Goal: Task Accomplishment & Management: Manage account settings

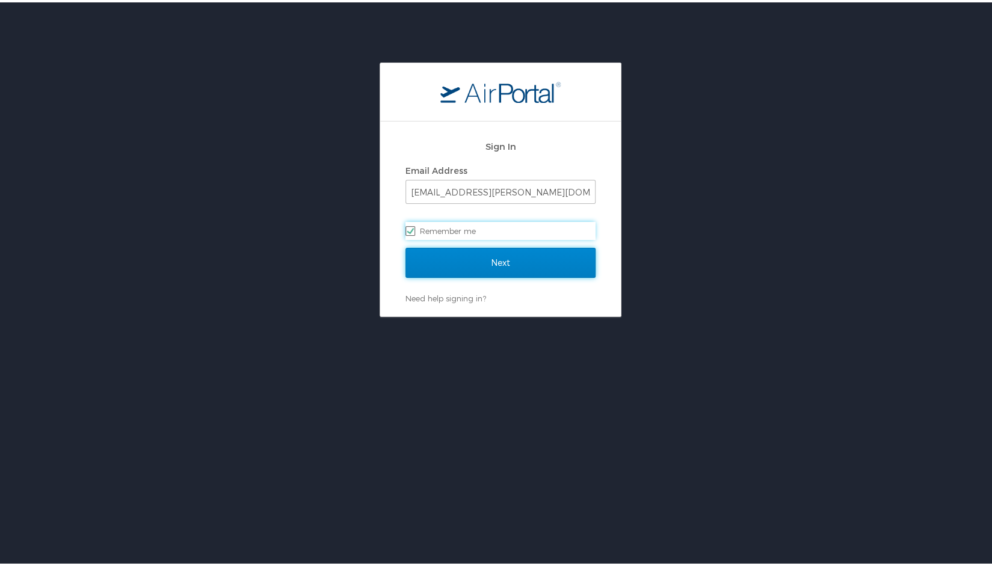
click at [535, 258] on input "Next" at bounding box center [500, 260] width 190 height 30
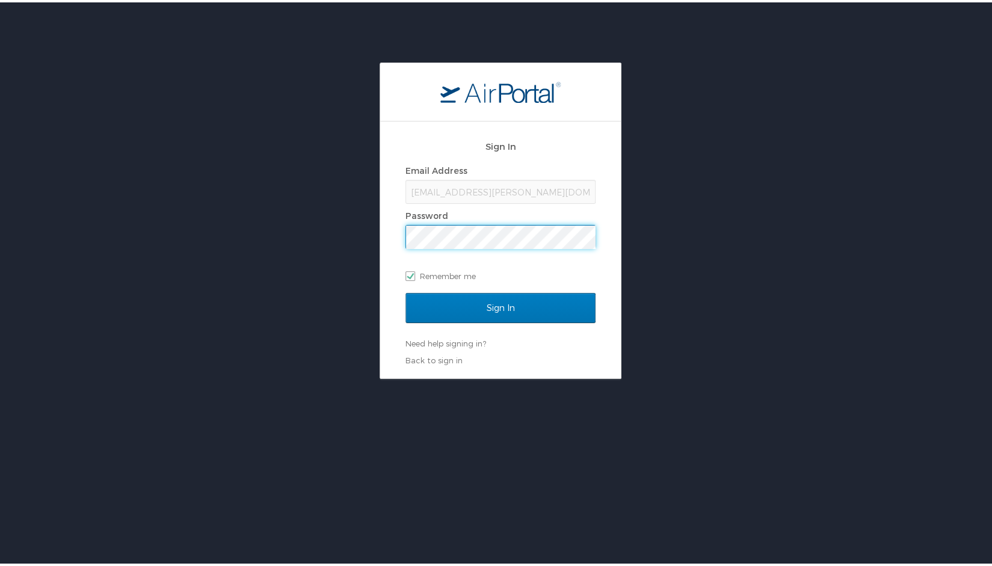
click at [405, 291] on input "Sign In" at bounding box center [500, 306] width 190 height 30
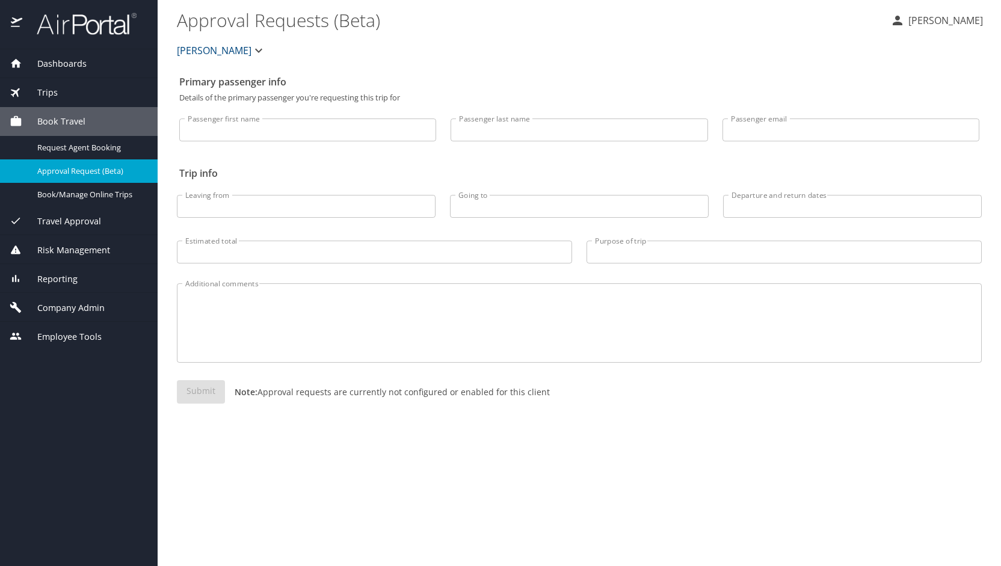
click at [102, 306] on span "Company Admin" at bounding box center [63, 307] width 82 height 13
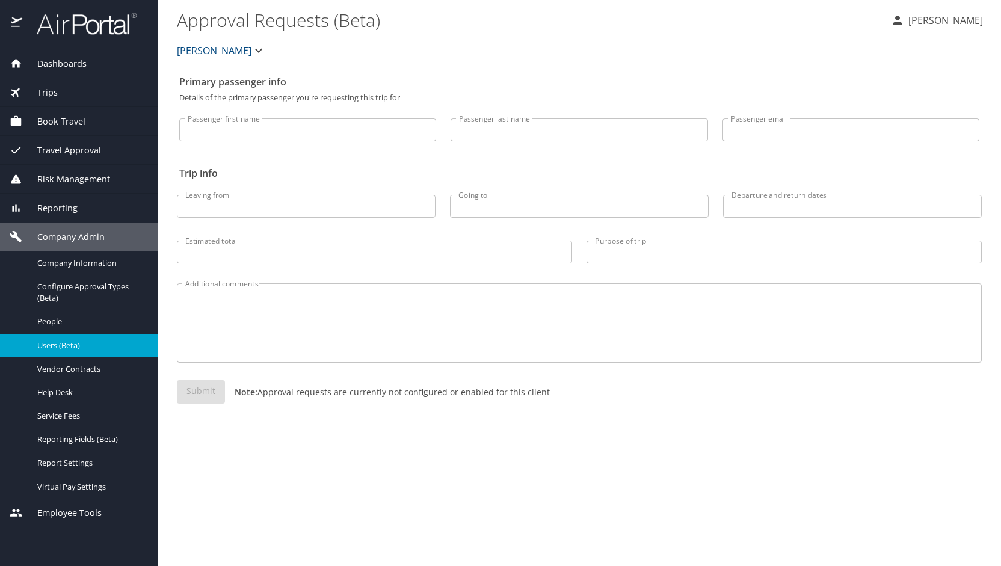
click at [82, 348] on span "Users (Beta)" at bounding box center [90, 345] width 106 height 11
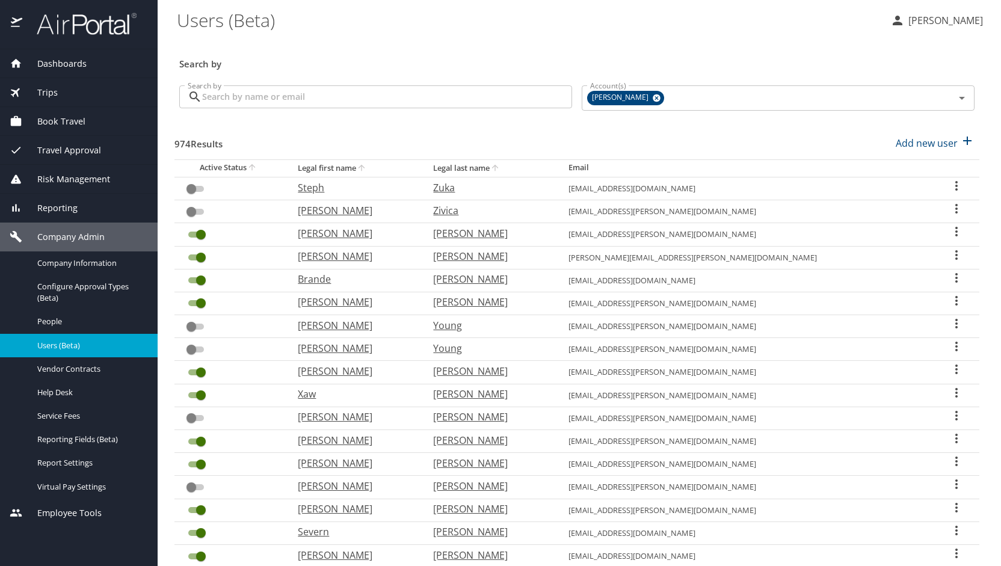
click at [348, 107] on input "Search by" at bounding box center [387, 96] width 370 height 23
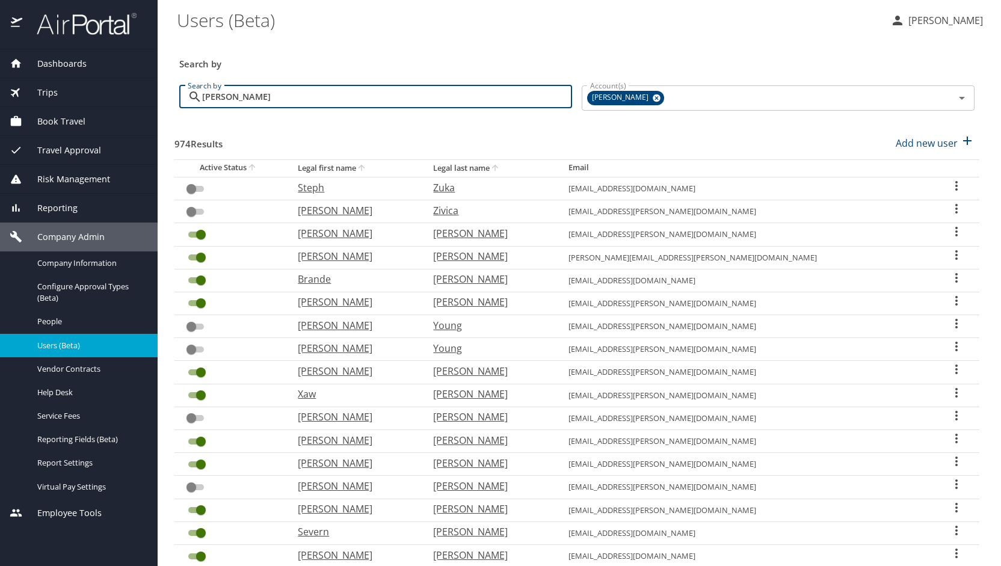
type input "[PERSON_NAME]"
checkbox input "true"
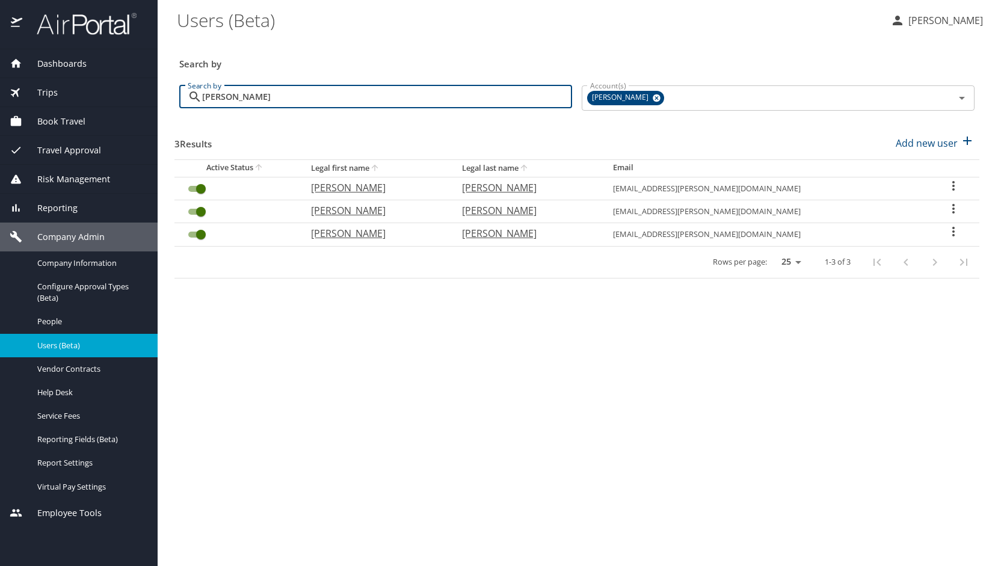
type input "[PERSON_NAME]"
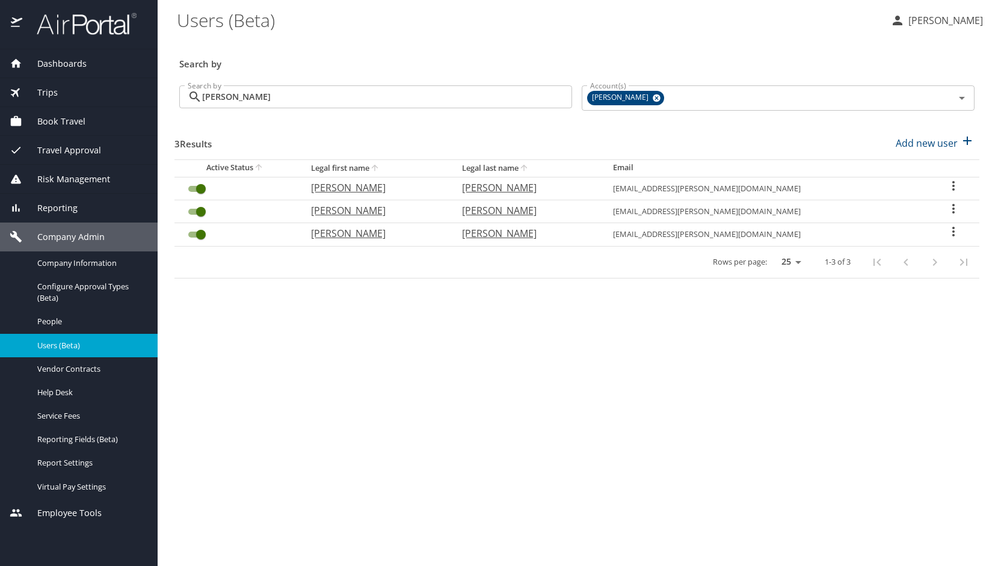
click at [380, 233] on p "[PERSON_NAME]" at bounding box center [374, 233] width 127 height 14
select select "US"
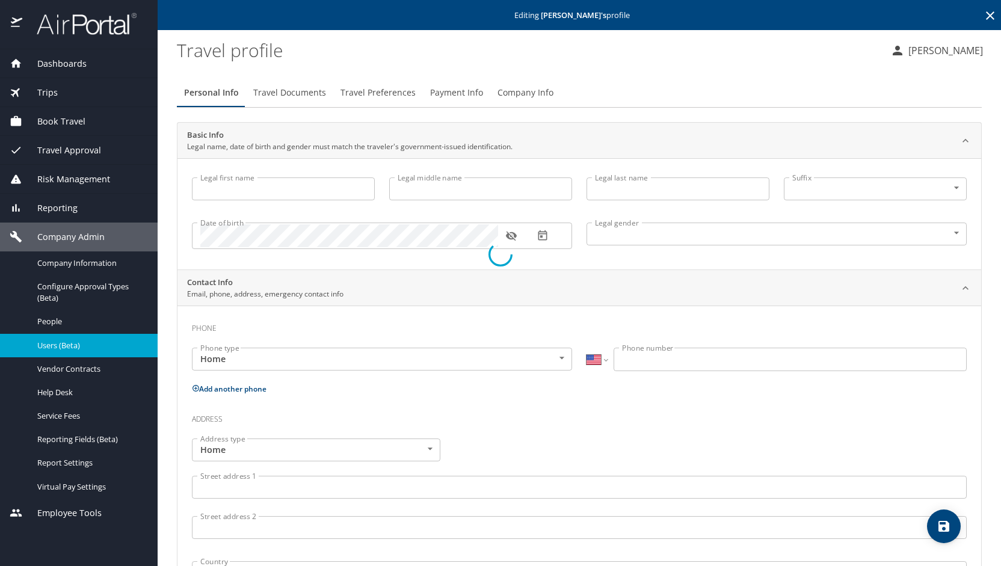
type input "[PERSON_NAME]"
type input "[DEMOGRAPHIC_DATA]"
type input "[PERSON_NAME]"
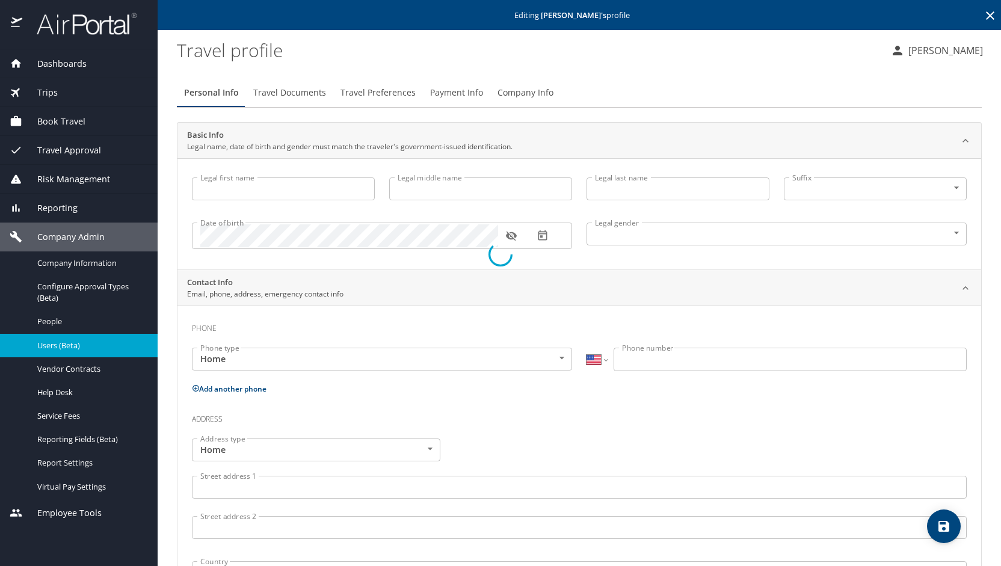
type input "[PERSON_NAME]"
type input "[PHONE_NUMBER]"
select select "US"
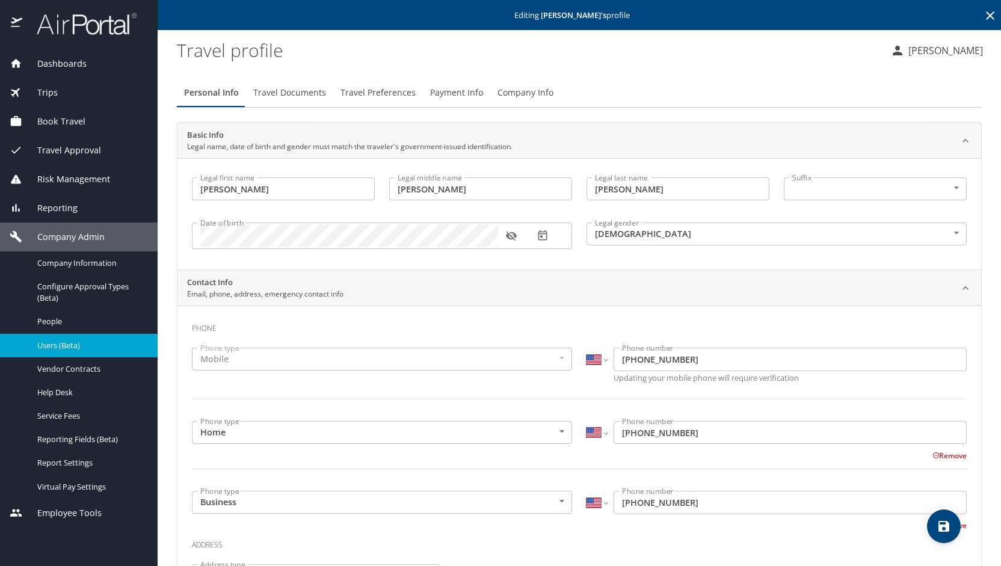
click at [450, 87] on span "Payment Info" at bounding box center [456, 92] width 53 height 15
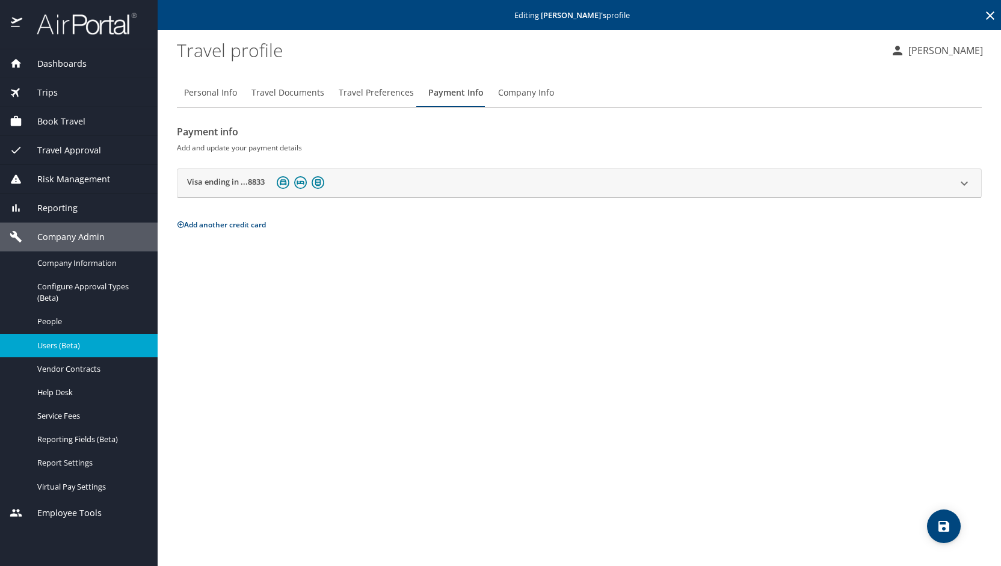
click at [241, 224] on button "Add another credit card" at bounding box center [221, 225] width 89 height 10
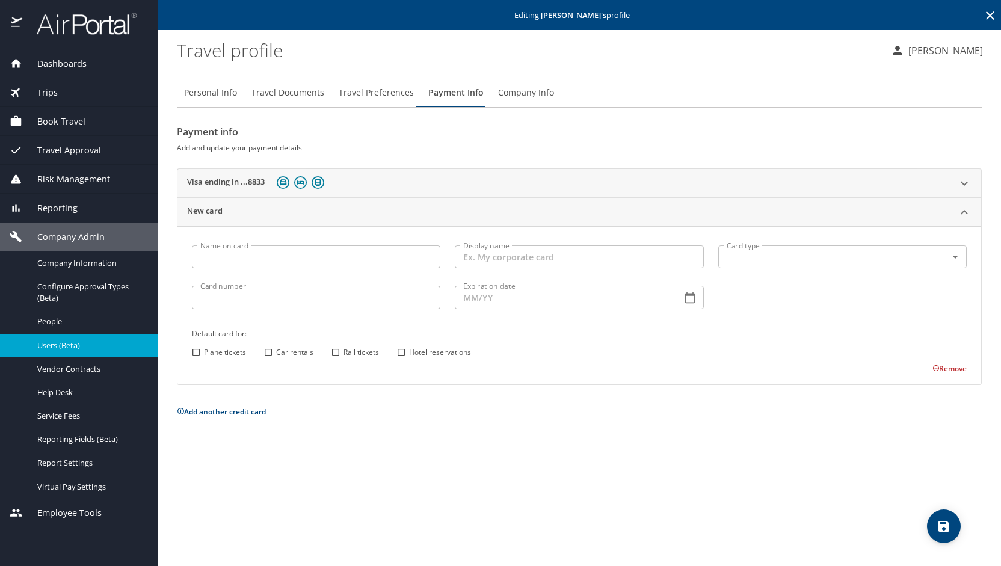
click at [244, 252] on input "Name on card" at bounding box center [316, 256] width 248 height 23
type input "[PERSON_NAME]"
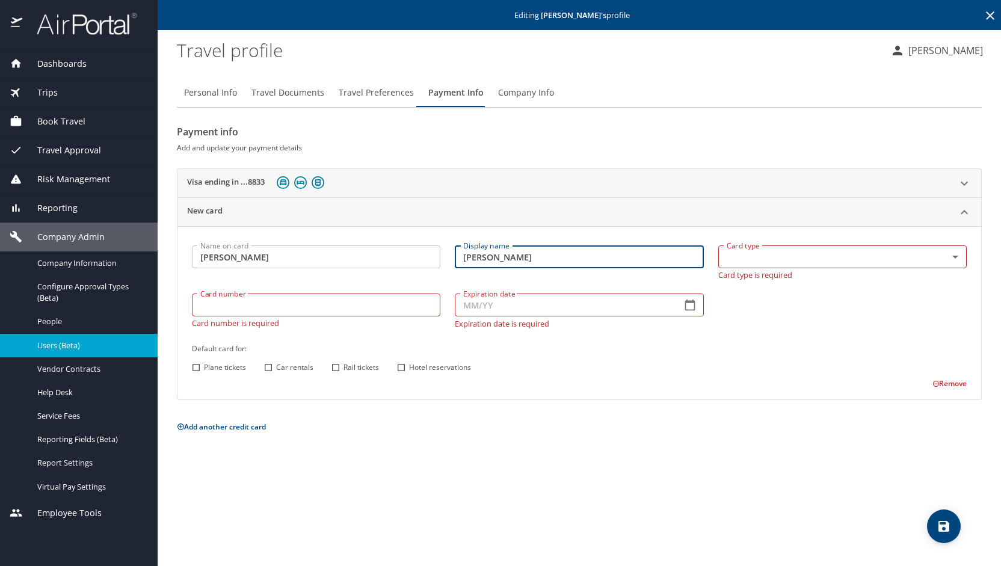
type input "[PERSON_NAME]"
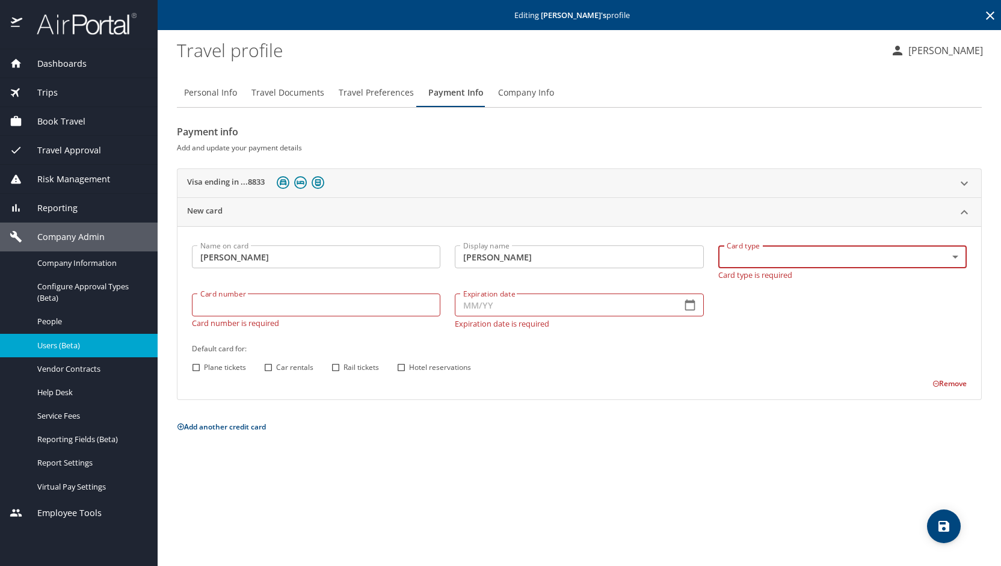
click at [957, 249] on body "Dashboards AirPortal 360™ Manager My Travel Dashboard Trips Airtinerary® Lookup…" at bounding box center [500, 283] width 1001 height 566
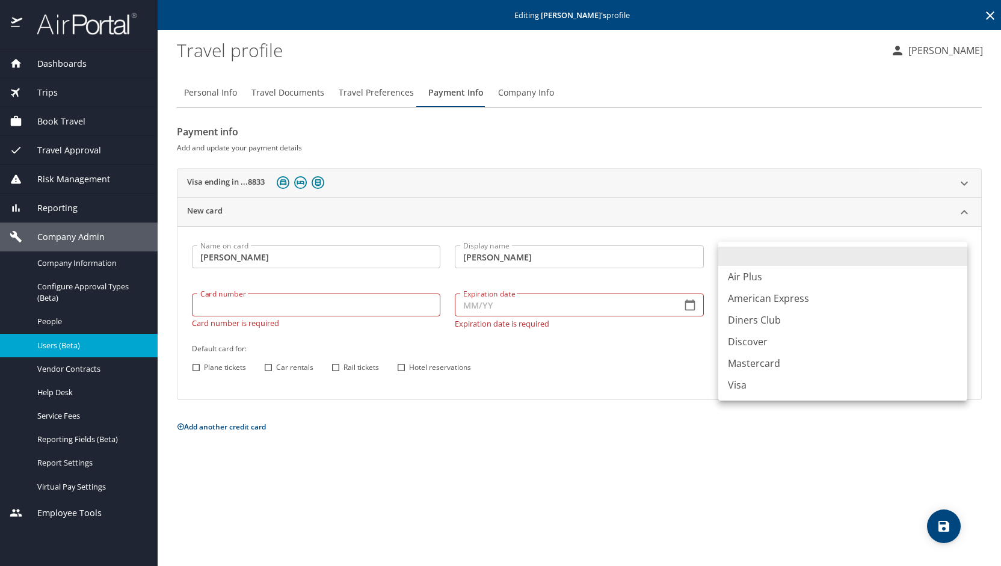
click at [808, 292] on li "American Express" at bounding box center [842, 298] width 249 height 22
type input "AX"
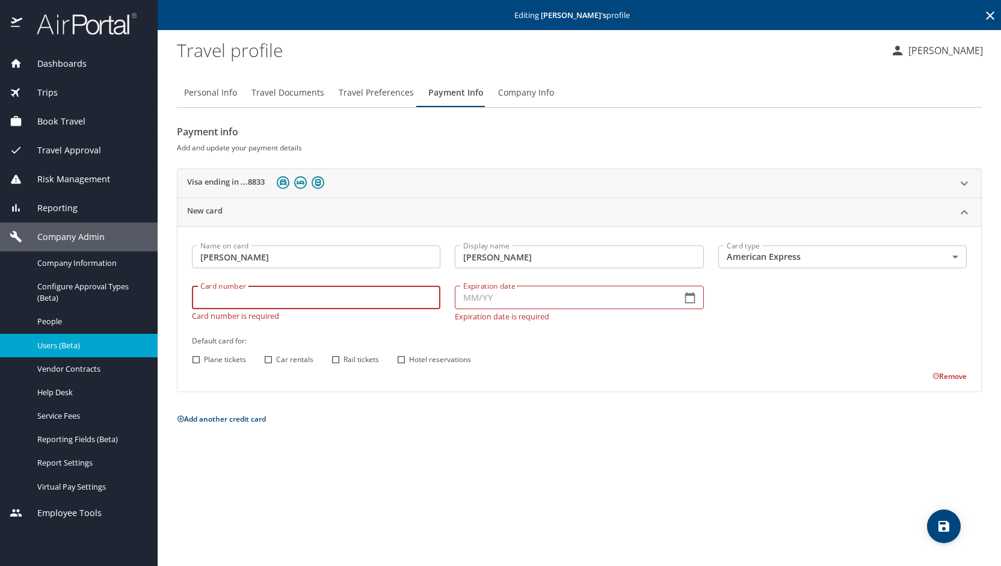
click at [403, 298] on input "Card number" at bounding box center [316, 297] width 248 height 23
click at [828, 521] on div "Personal Info Travel Documents Travel Preferences Payment Info Company Info Pay…" at bounding box center [579, 317] width 805 height 497
click at [326, 296] on input "Card number" at bounding box center [316, 297] width 248 height 23
paste 11005 "[CREDIT_CARD_NUMBER]"
click at [225, 295] on 11005 "[CREDIT_CARD_NUMBER]" at bounding box center [316, 297] width 248 height 23
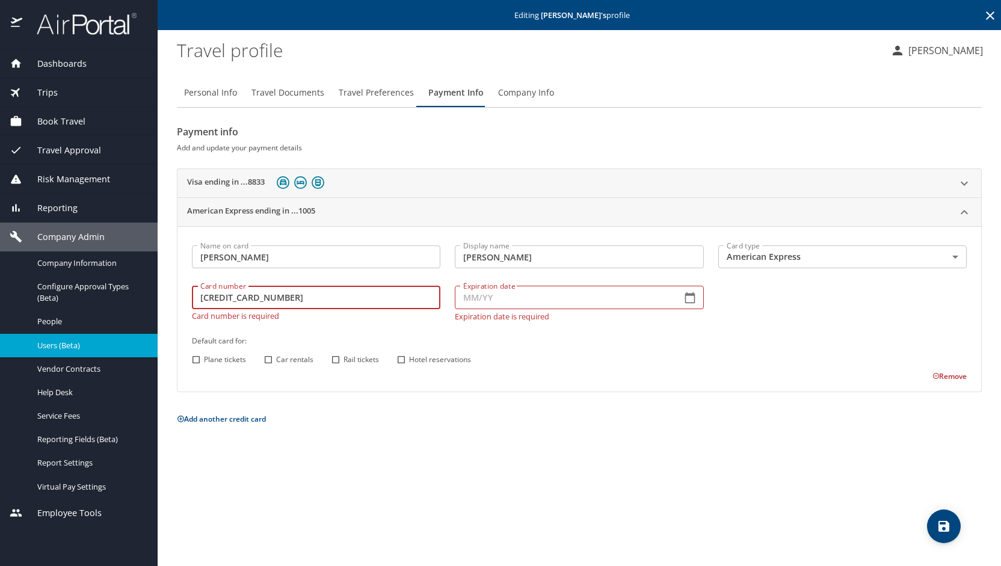
type input "[CREDIT_CARD_NUMBER]"
click at [272, 359] on input "Car rentals" at bounding box center [268, 360] width 16 height 16
checkbox input "true"
click at [399, 358] on input "Hotel reservations" at bounding box center [401, 360] width 16 height 16
checkbox input "true"
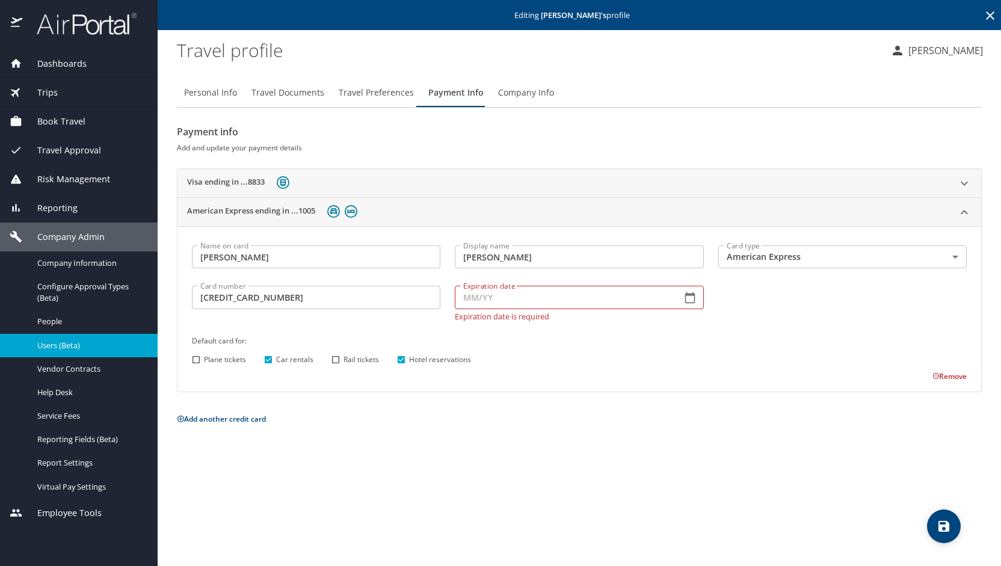
click at [970, 181] on icon at bounding box center [964, 183] width 14 height 14
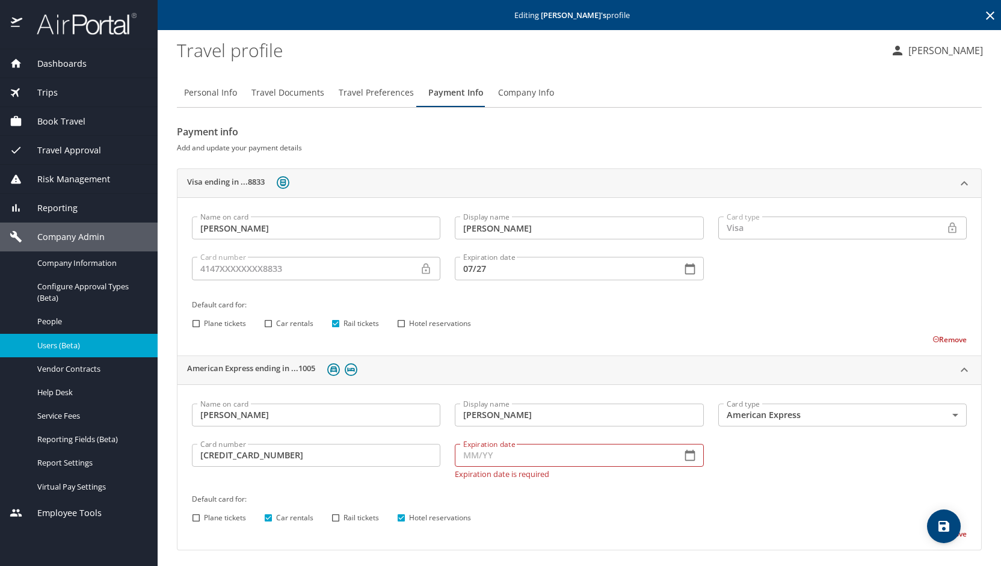
click at [944, 342] on button "Remove" at bounding box center [949, 339] width 34 height 10
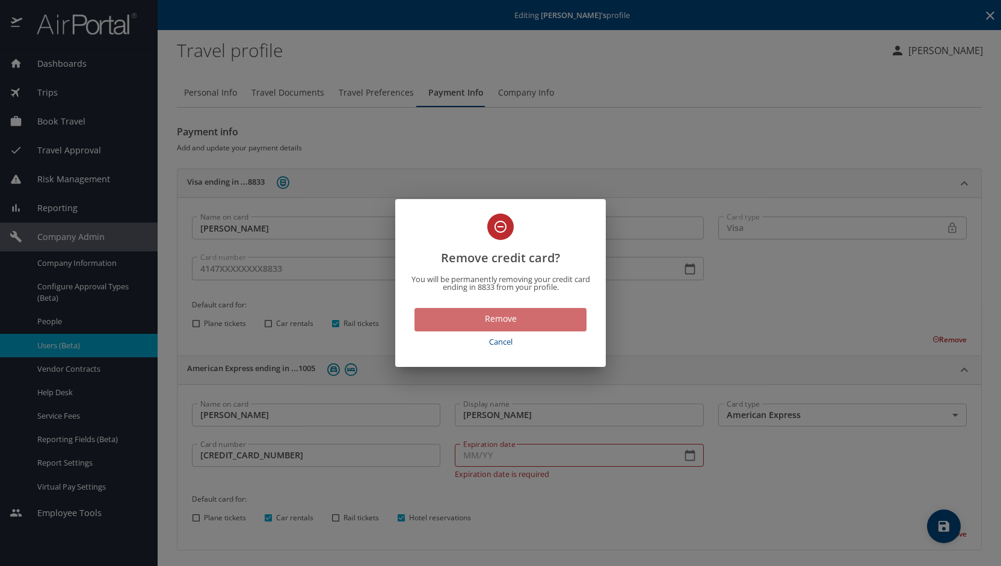
click at [561, 318] on span "Remove" at bounding box center [500, 319] width 153 height 15
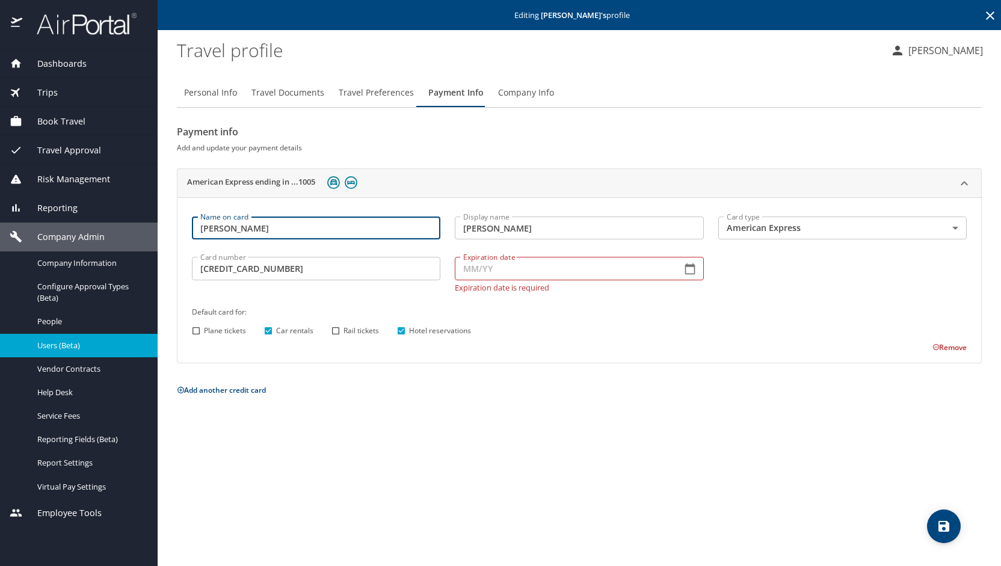
click at [231, 226] on input "[PERSON_NAME]" at bounding box center [316, 228] width 248 height 23
type input "[PERSON_NAME]"
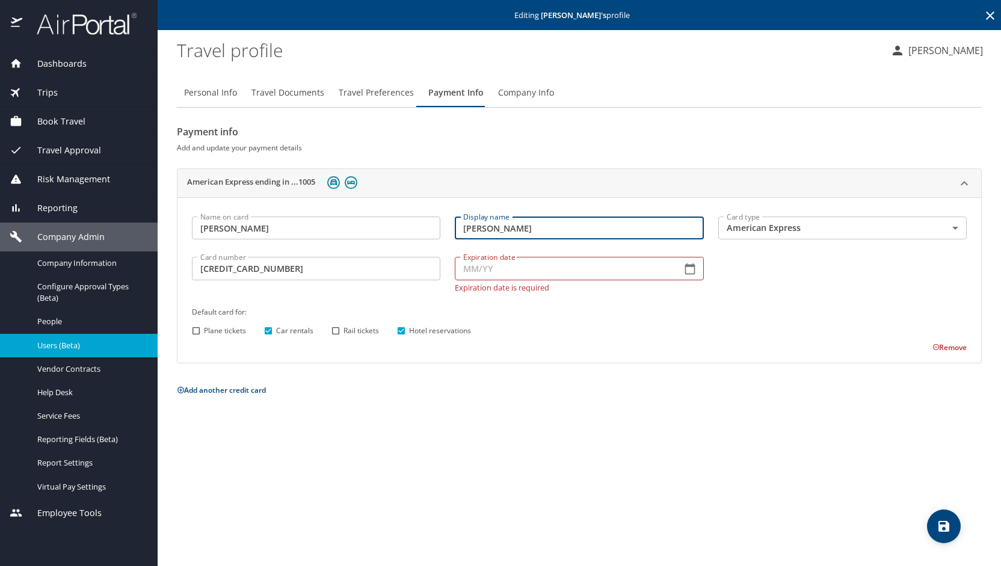
click at [492, 233] on input "[PERSON_NAME]" at bounding box center [579, 228] width 248 height 23
type input "[PERSON_NAME]"
click at [594, 275] on input "Expiration date" at bounding box center [563, 268] width 217 height 23
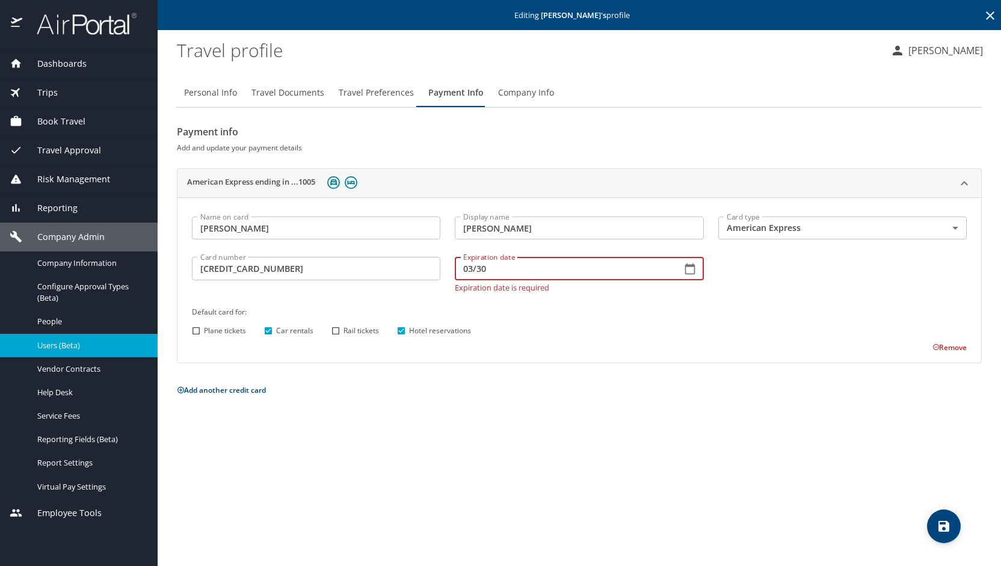
type input "03/30"
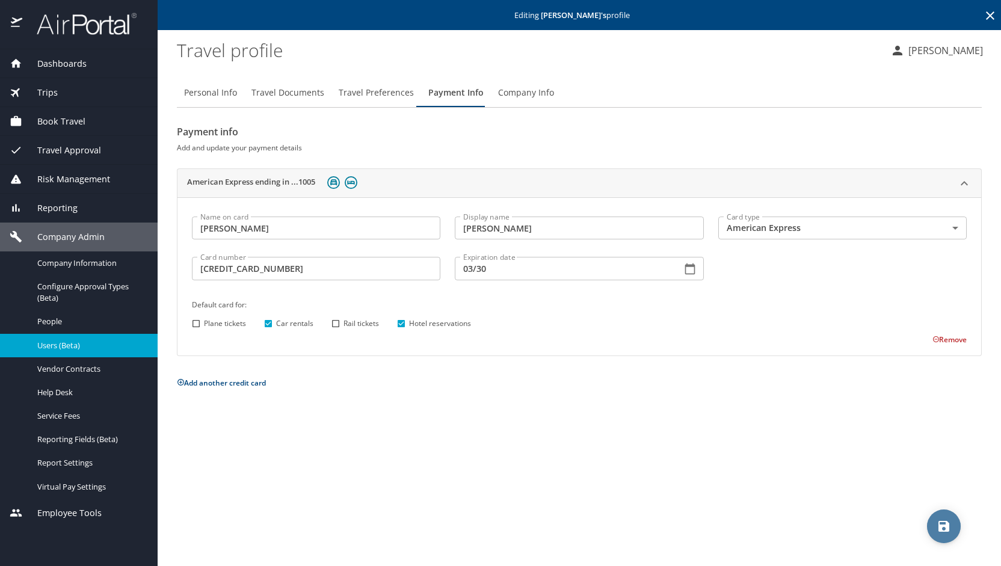
drag, startPoint x: 941, startPoint y: 514, endPoint x: 944, endPoint y: 523, distance: 8.9
click at [944, 523] on icon "save" at bounding box center [943, 526] width 14 height 14
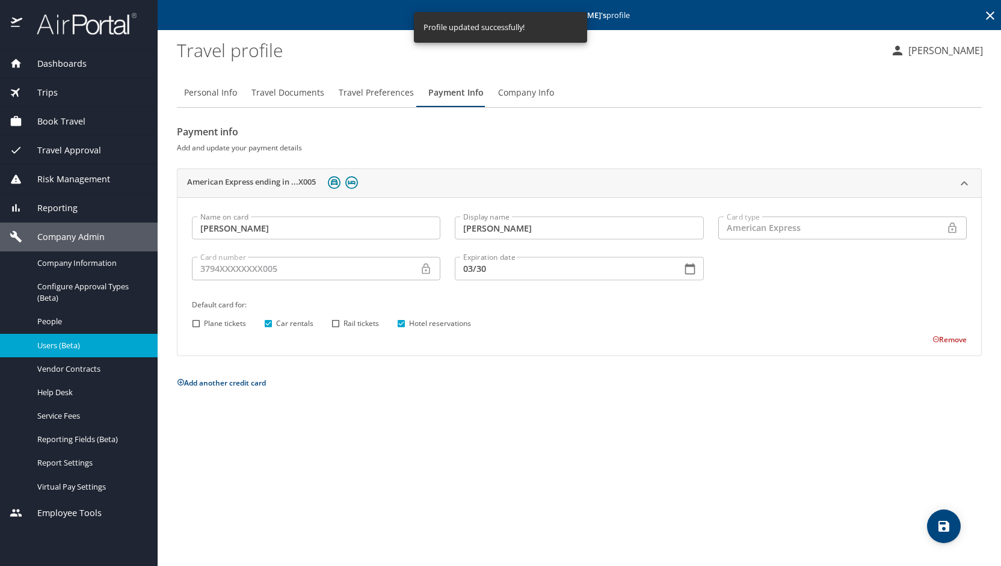
click at [208, 102] on button "Personal Info" at bounding box center [210, 92] width 67 height 29
select select "US"
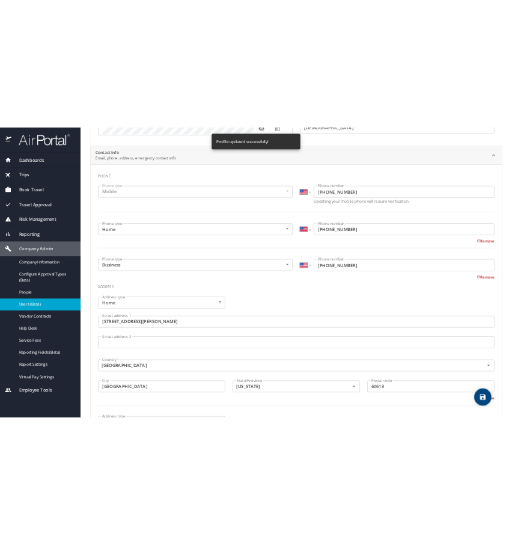
scroll to position [229, 0]
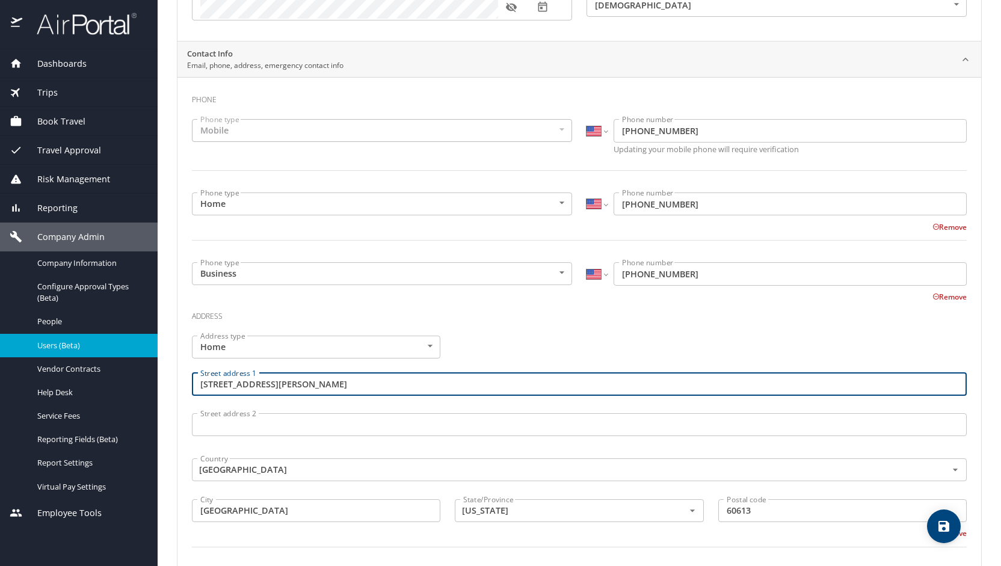
click at [312, 380] on input "[STREET_ADDRESS][PERSON_NAME]" at bounding box center [579, 384] width 775 height 23
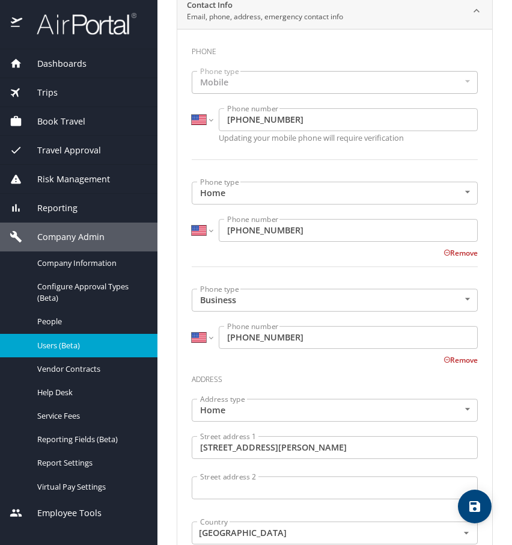
scroll to position [445, 0]
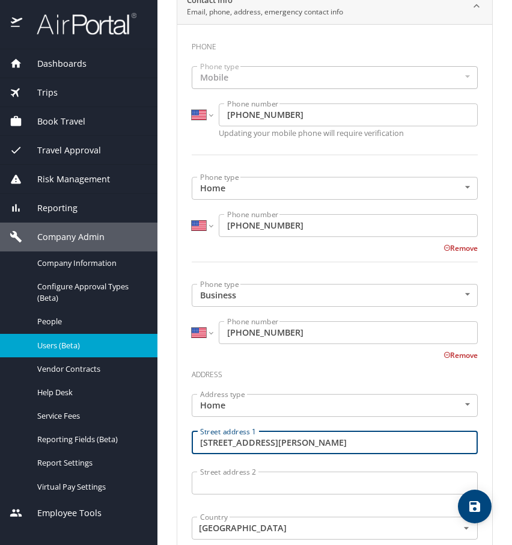
drag, startPoint x: 312, startPoint y: 449, endPoint x: 188, endPoint y: 446, distance: 124.5
click at [188, 446] on div "Street address [STREET_ADDRESS][PERSON_NAME] address 1" at bounding box center [335, 444] width 301 height 40
type input "[STREET_ADDRESS]"
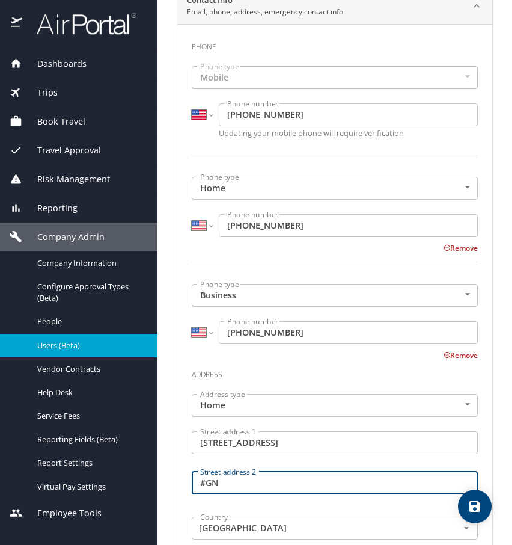
type input "#GN"
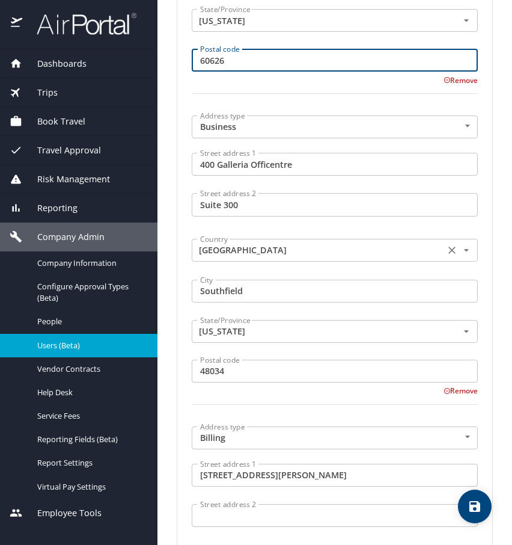
scroll to position [1047, 0]
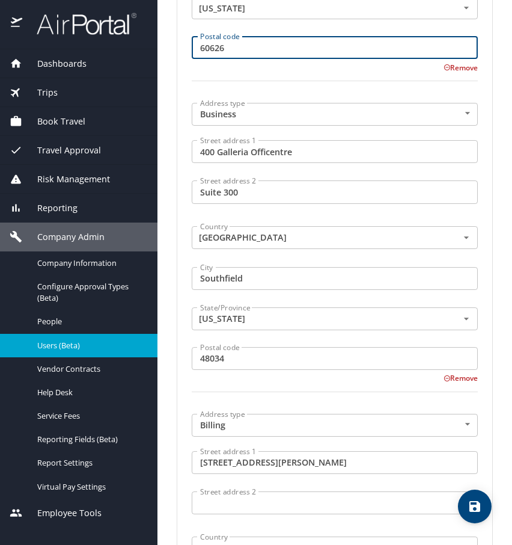
type input "60626"
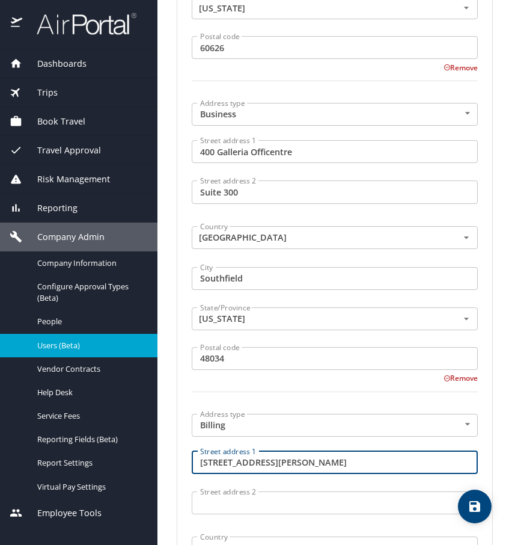
drag, startPoint x: 293, startPoint y: 460, endPoint x: 165, endPoint y: 464, distance: 128.2
click at [165, 464] on main "Editing [PERSON_NAME] 's profile Travel profile [PERSON_NAME] Personal Info Tra…" at bounding box center [335, 272] width 355 height 545
type input "[STREET_ADDRESS]"
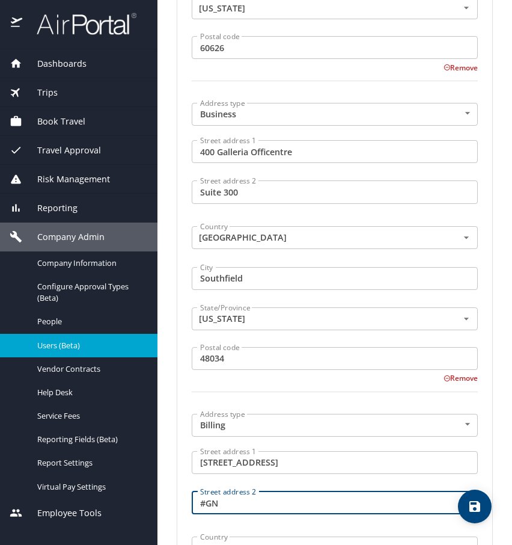
type input "#GN"
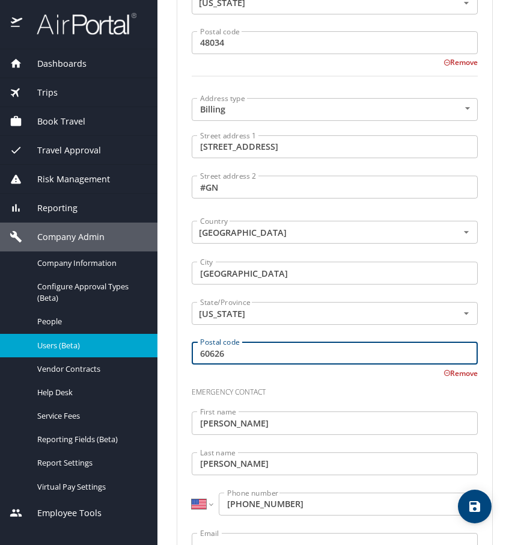
scroll to position [1412, 0]
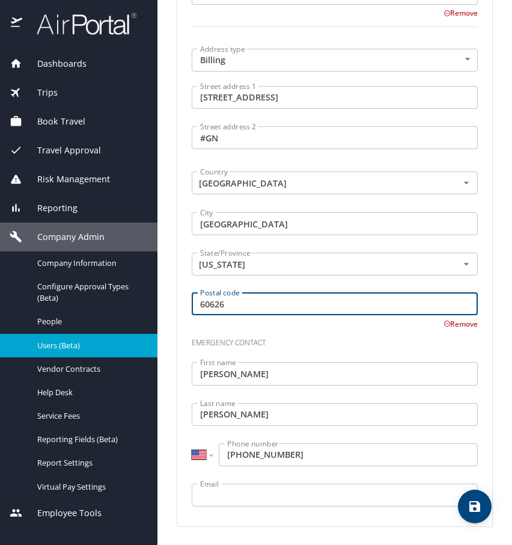
type input "60626"
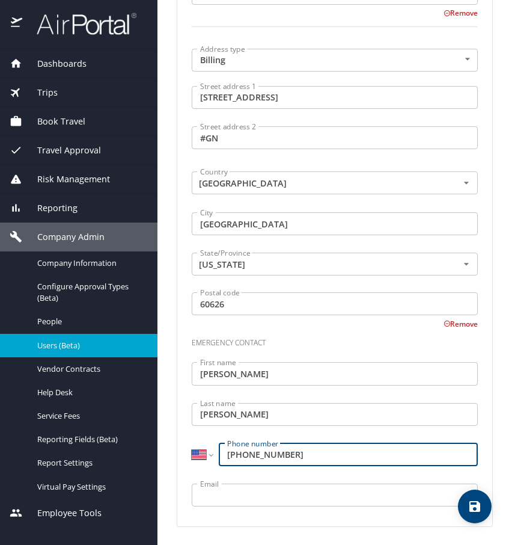
drag, startPoint x: 300, startPoint y: 452, endPoint x: 194, endPoint y: 450, distance: 105.9
click at [194, 450] on div "International [GEOGRAPHIC_DATA] [GEOGRAPHIC_DATA] [GEOGRAPHIC_DATA] [GEOGRAPHIC…" at bounding box center [335, 454] width 286 height 23
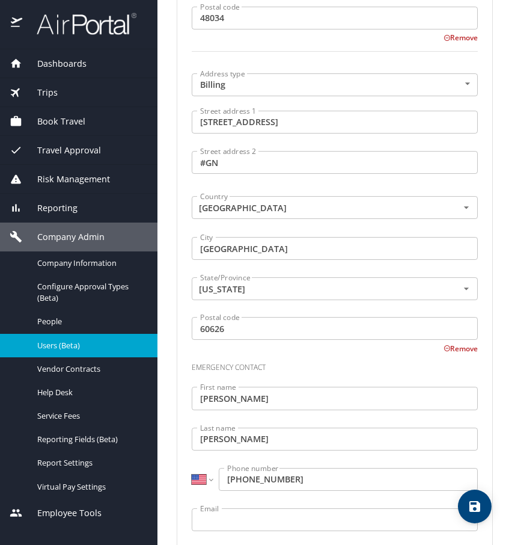
scroll to position [1386, 0]
click at [319, 484] on input "[PHONE_NUMBER]" at bounding box center [348, 480] width 259 height 23
click at [317, 488] on input "[PHONE_NUMBER]" at bounding box center [348, 480] width 259 height 23
type input "[PHONE_NUMBER]"
click at [212, 519] on input "Email" at bounding box center [335, 520] width 286 height 23
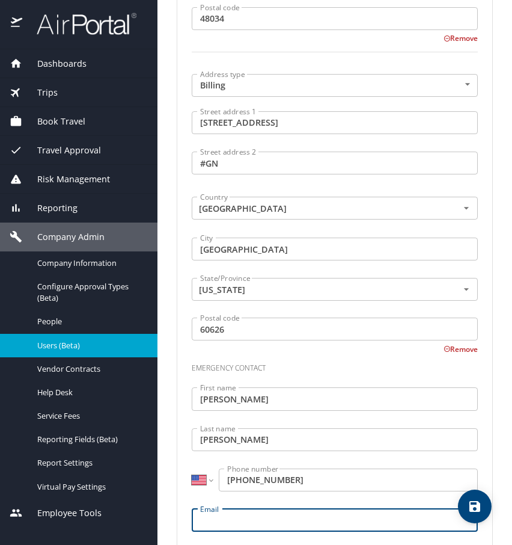
paste input "[EMAIL_ADDRESS][DOMAIN_NAME]"
type input "[EMAIL_ADDRESS][DOMAIN_NAME]"
click at [485, 506] on span "save" at bounding box center [475, 506] width 34 height 14
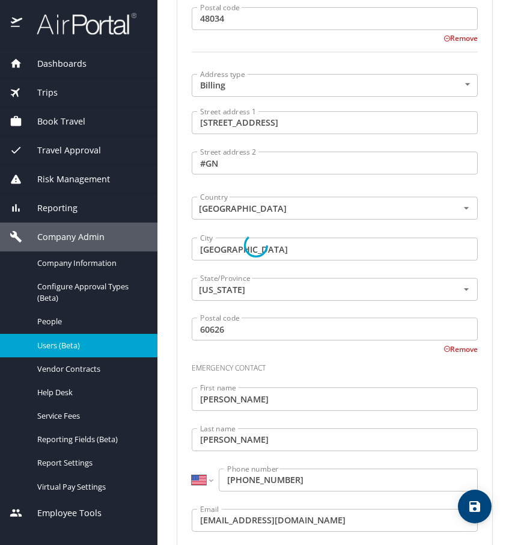
select select "US"
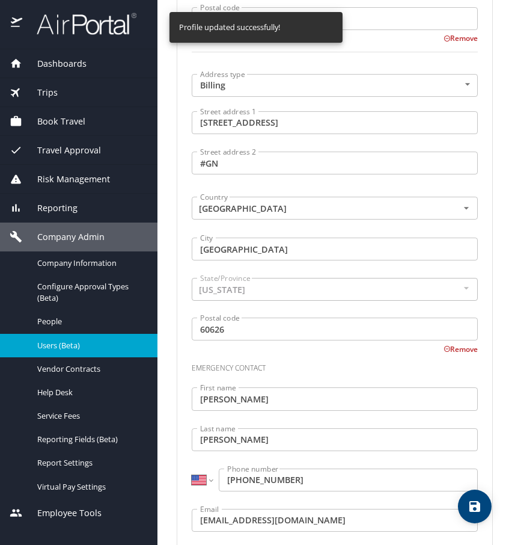
select select "US"
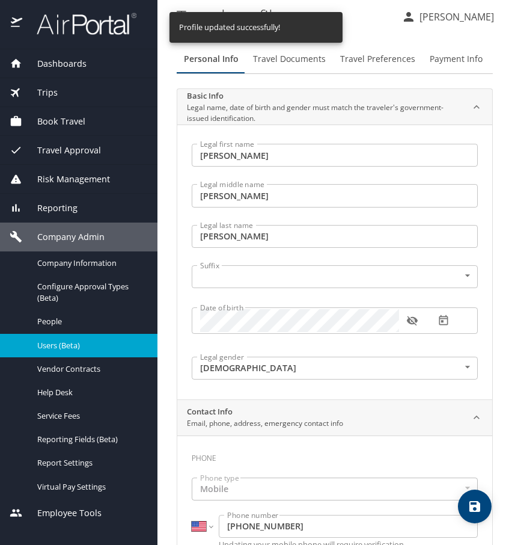
scroll to position [0, 0]
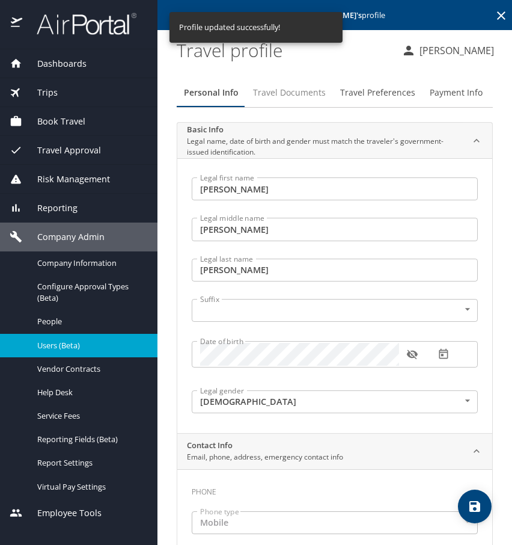
click at [295, 87] on span "Travel Documents" at bounding box center [289, 92] width 73 height 15
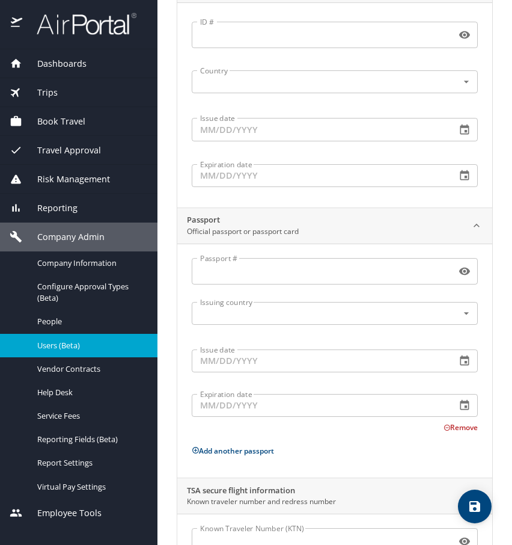
scroll to position [230, 0]
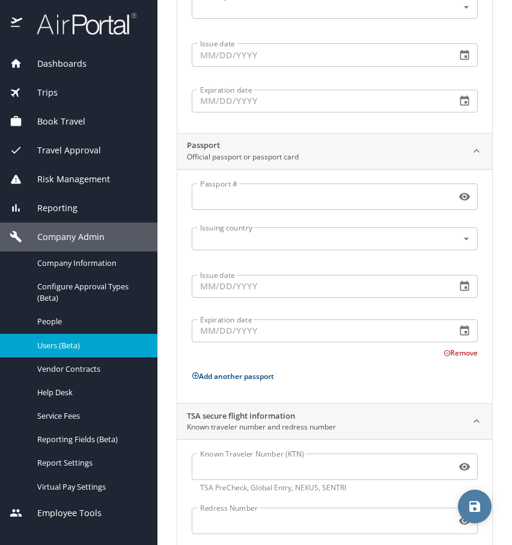
click at [472, 517] on button "save" at bounding box center [475, 507] width 34 height 34
click at [472, 517] on div at bounding box center [256, 245] width 512 height 600
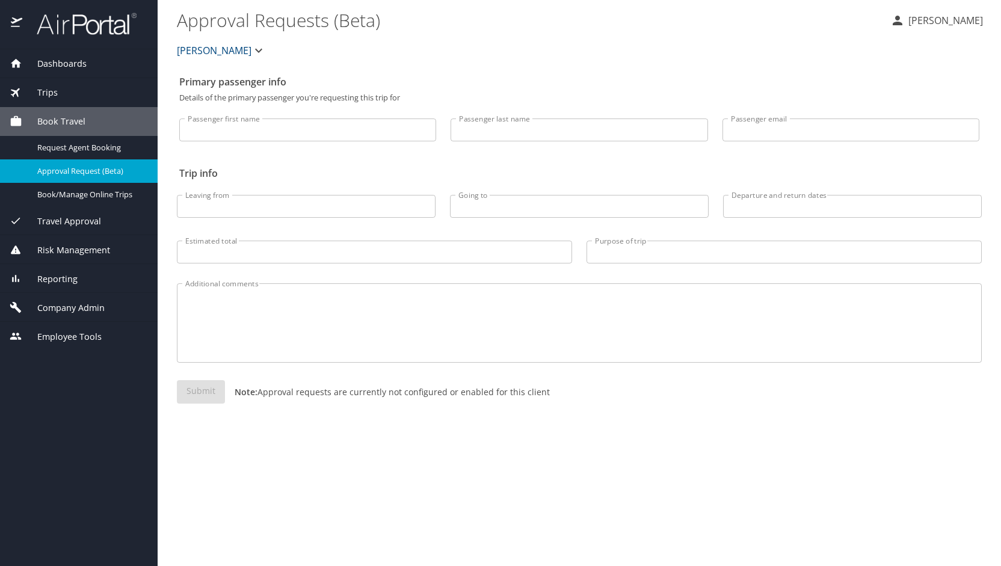
click at [206, 135] on input "Passenger first name" at bounding box center [307, 129] width 257 height 23
type input "gadley"
click at [96, 303] on span "Company Admin" at bounding box center [63, 307] width 82 height 13
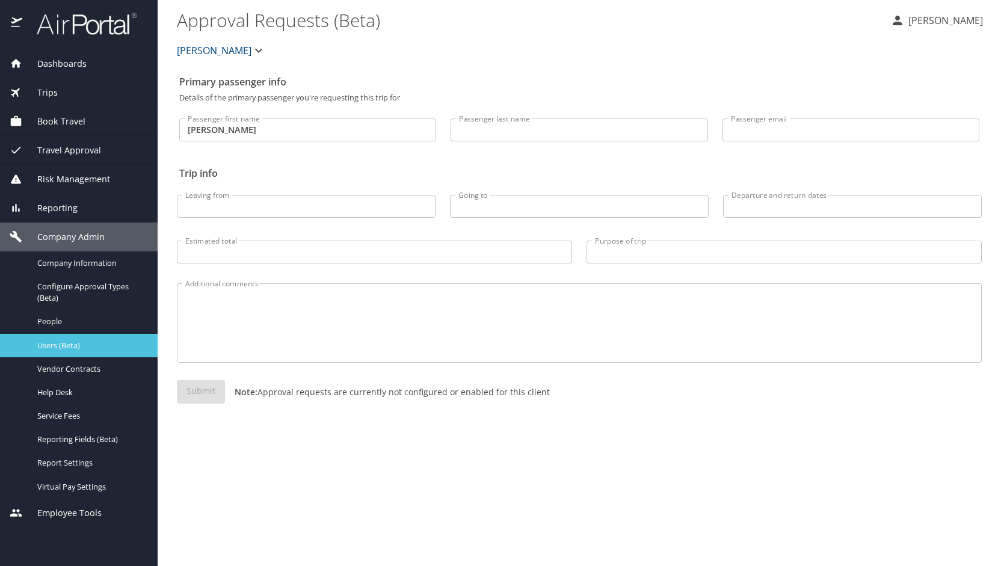
click at [90, 336] on link "Users (Beta)" at bounding box center [79, 345] width 158 height 23
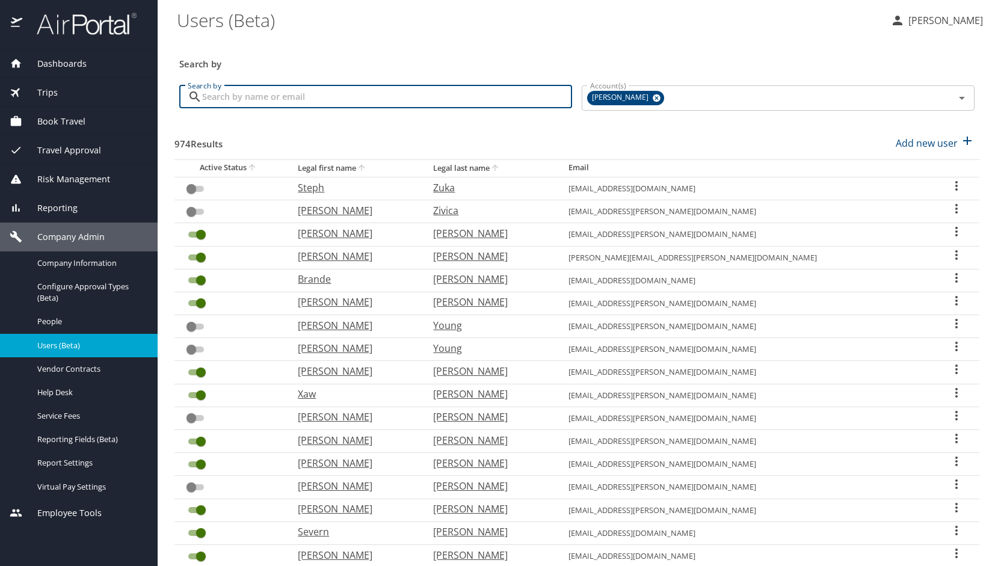
click at [254, 102] on input "Search by" at bounding box center [387, 96] width 370 height 23
type input "gadley"
checkbox input "true"
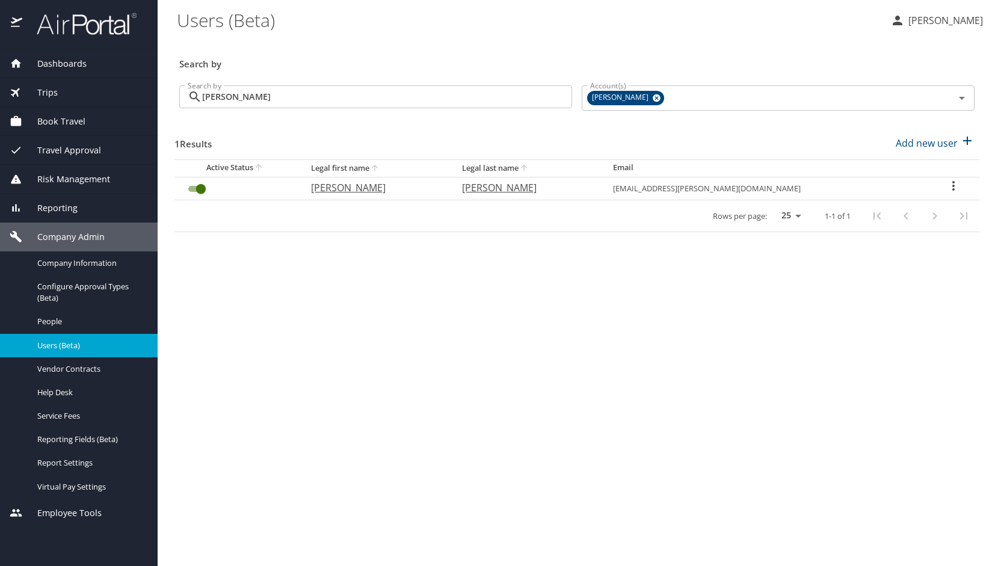
click at [369, 189] on p "[PERSON_NAME]" at bounding box center [374, 187] width 127 height 14
select select "US"
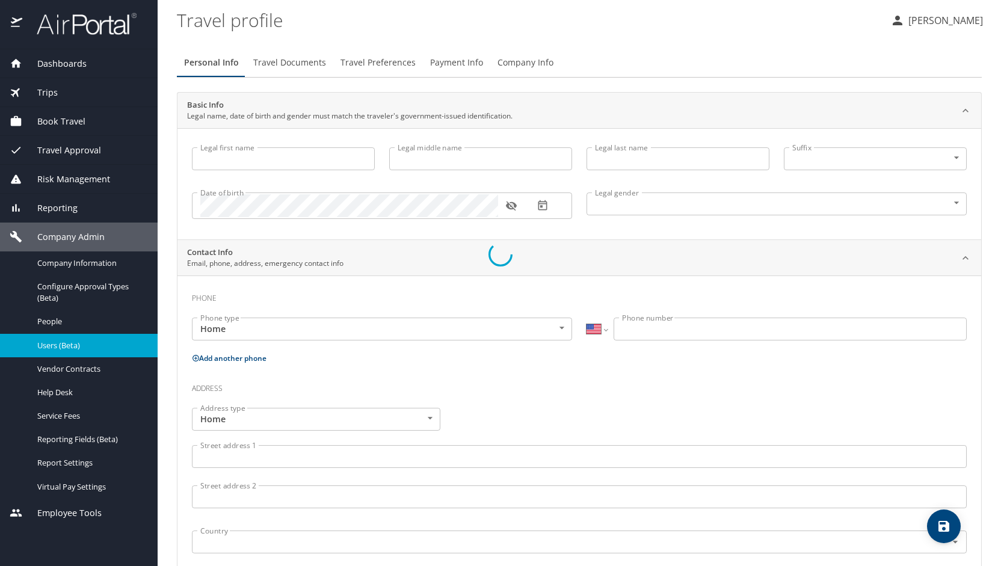
type input "[PERSON_NAME]"
type input "[DEMOGRAPHIC_DATA]"
type input "[PERSON_NAME]"
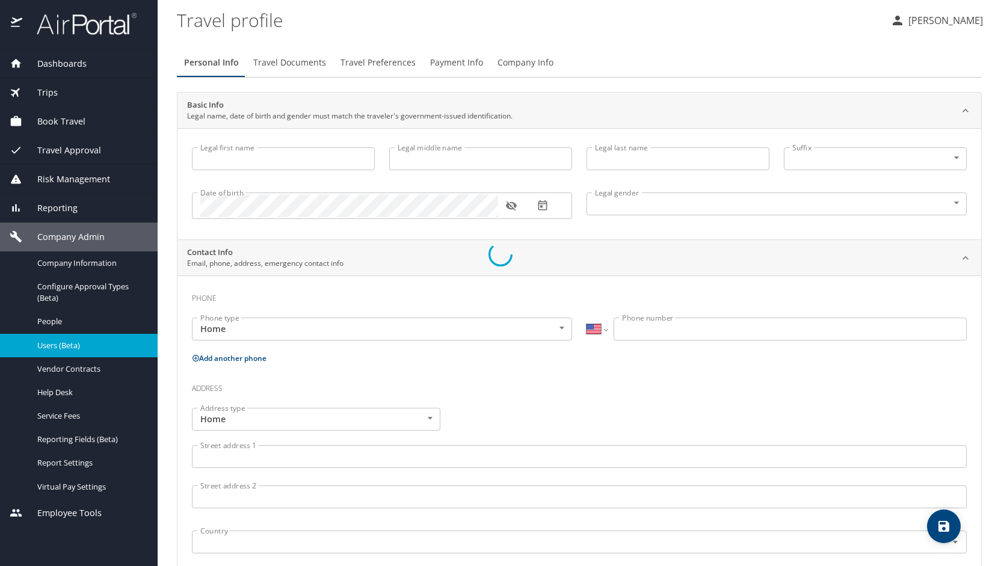
type input "[PERSON_NAME]"
type input "[PHONE_NUMBER]"
type input "[EMAIL_ADDRESS][DOMAIN_NAME]"
select select "US"
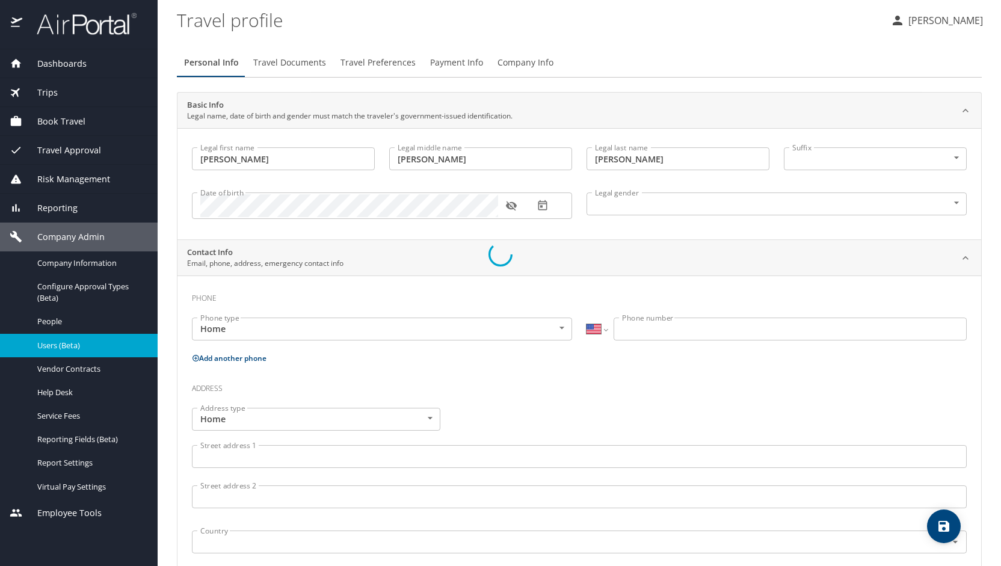
select select "US"
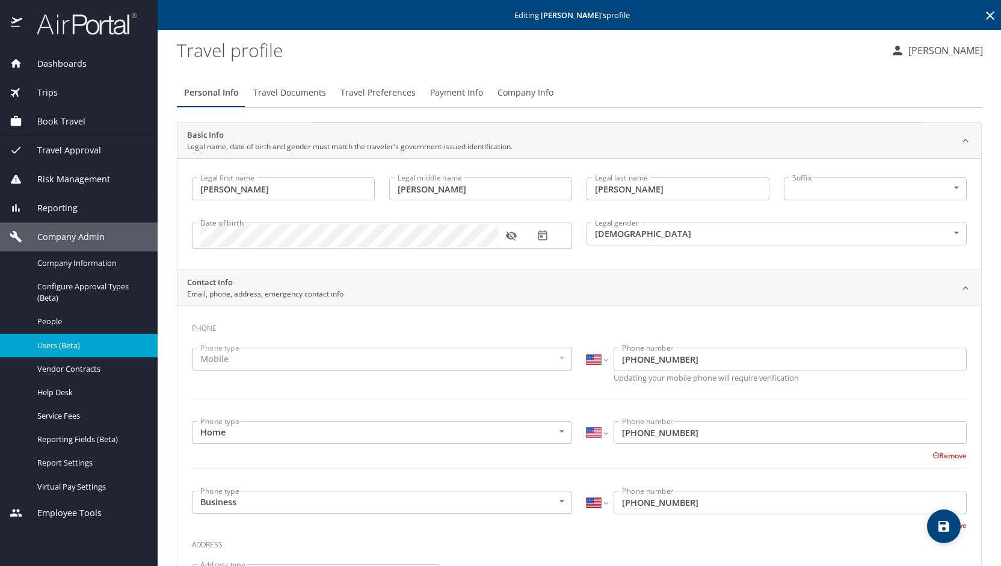
click at [375, 92] on span "Travel Preferences" at bounding box center [377, 92] width 75 height 15
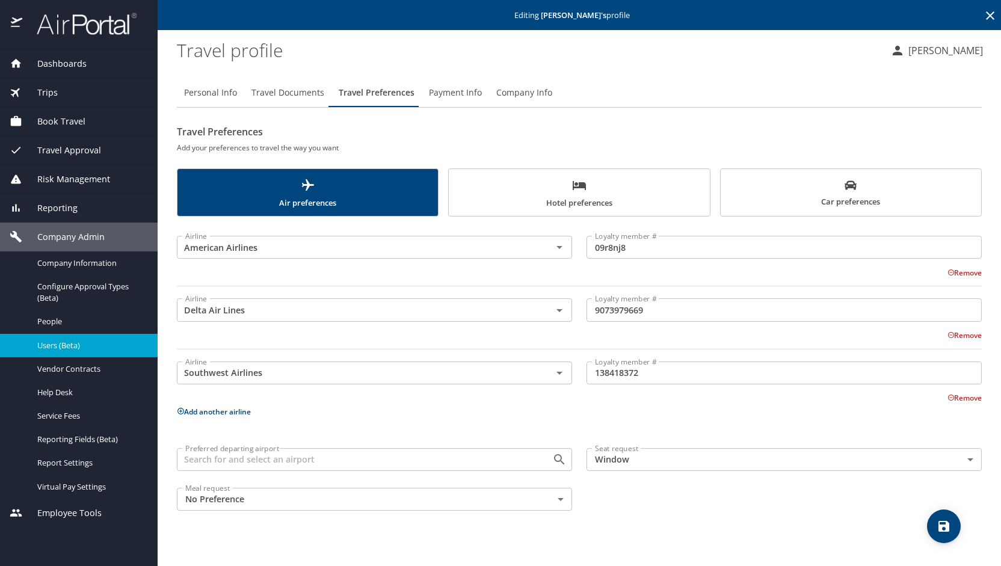
click at [246, 410] on button "Add another airline" at bounding box center [214, 412] width 74 height 10
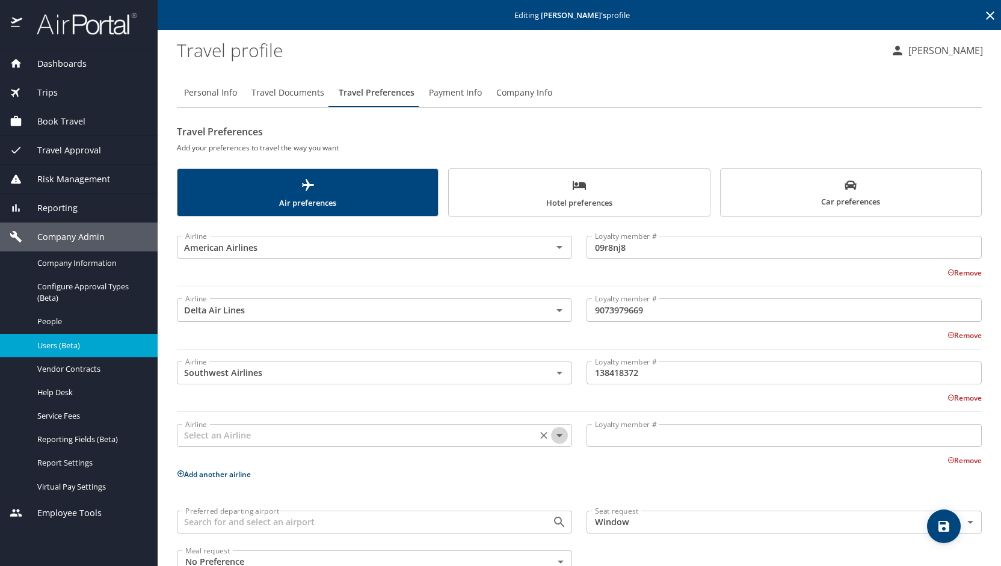
click at [559, 436] on icon "Open" at bounding box center [559, 435] width 14 height 14
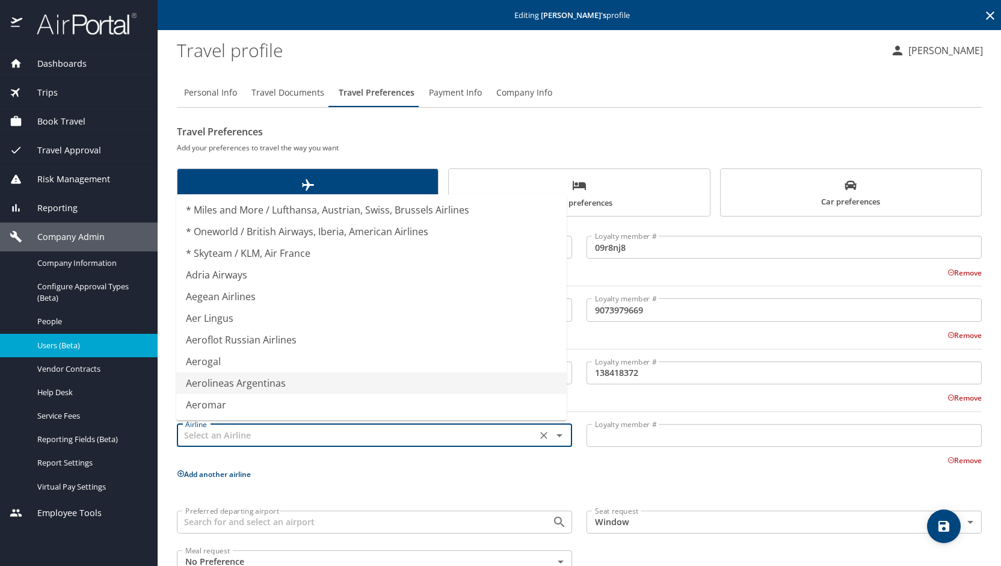
click at [318, 389] on li "Aerolineas Argentinas" at bounding box center [371, 383] width 390 height 22
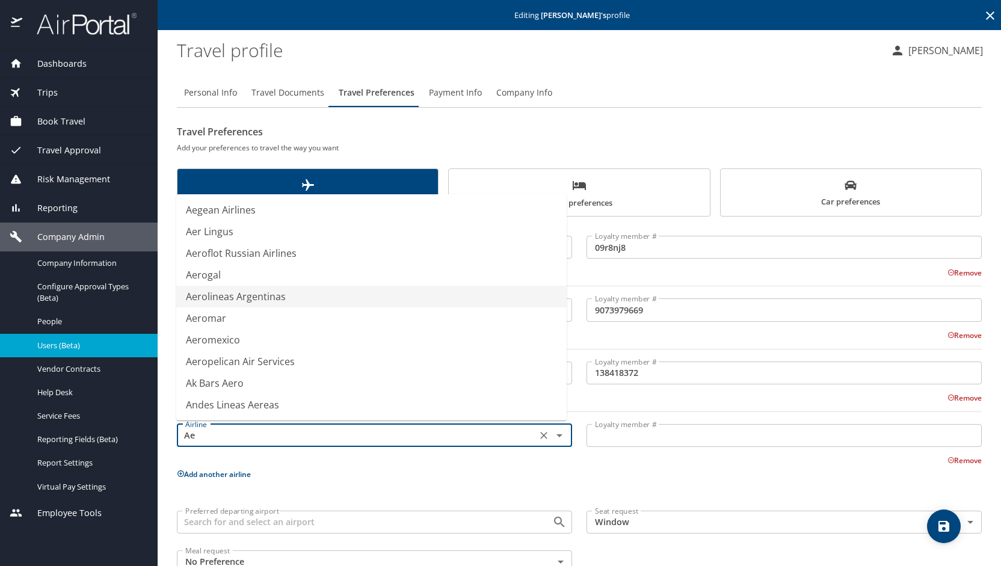
type input "A"
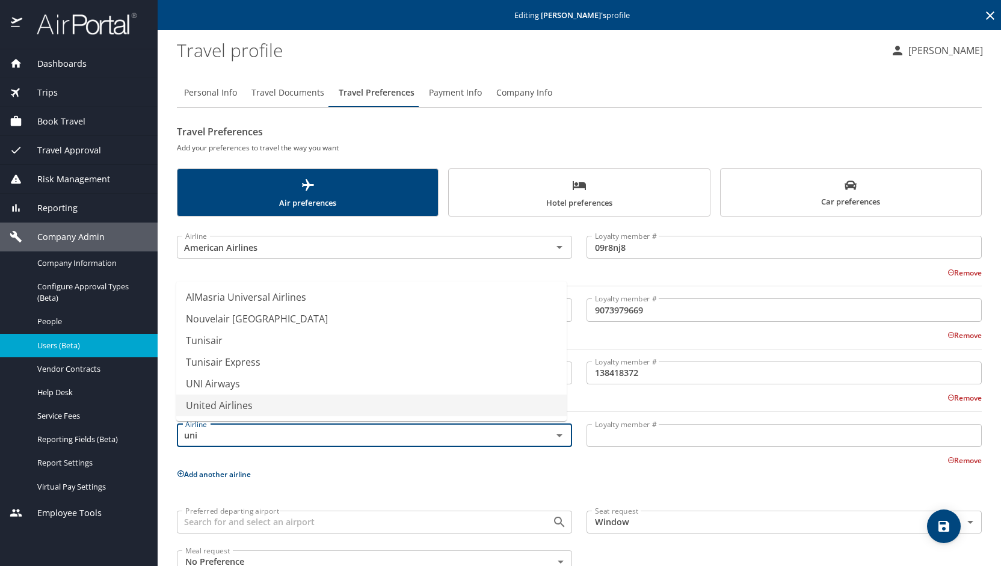
click at [265, 408] on li "United Airlines" at bounding box center [371, 406] width 390 height 22
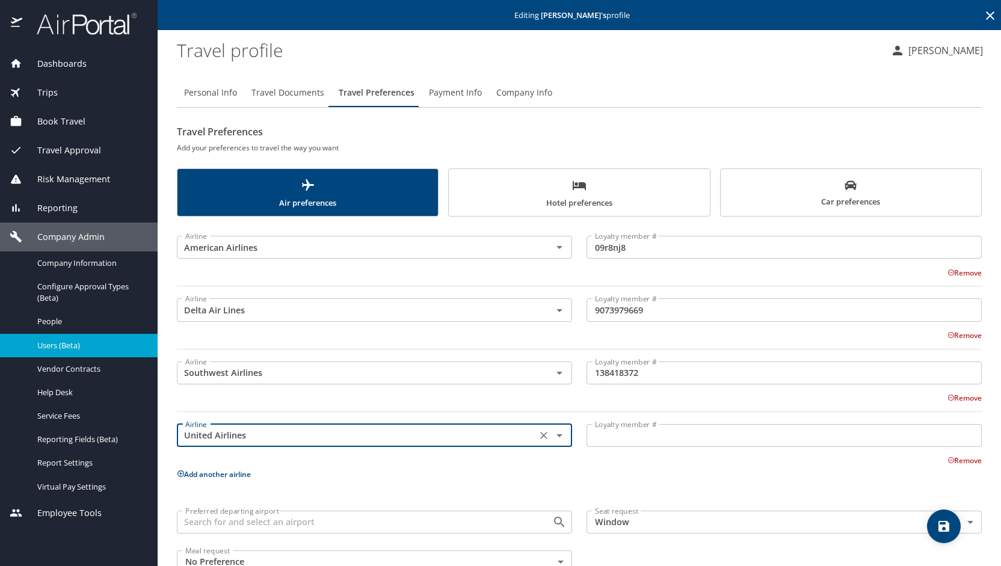
type input "United Airlines"
click at [618, 428] on input "Loyalty member #" at bounding box center [783, 435] width 395 height 23
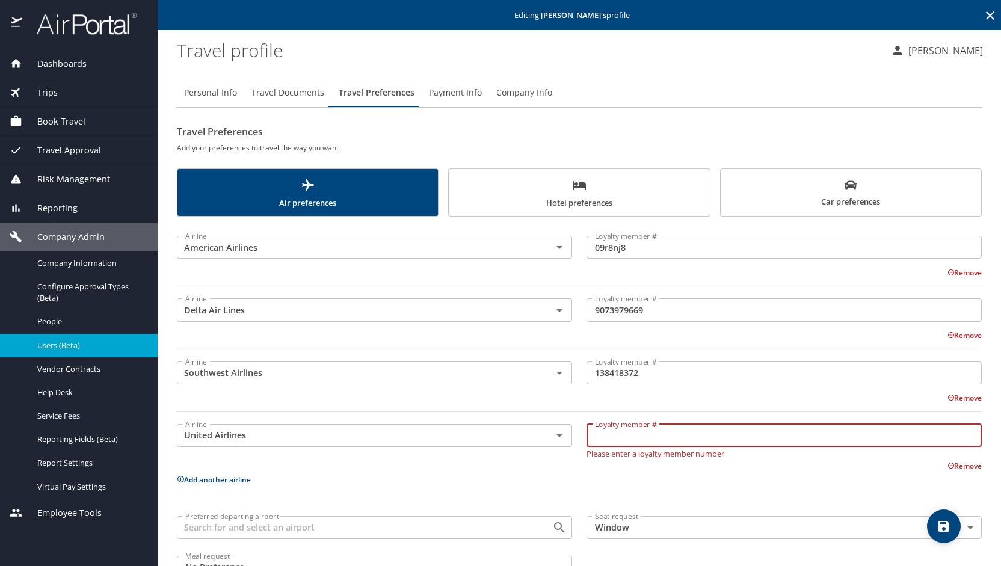
paste input "UPSINC1002500910"
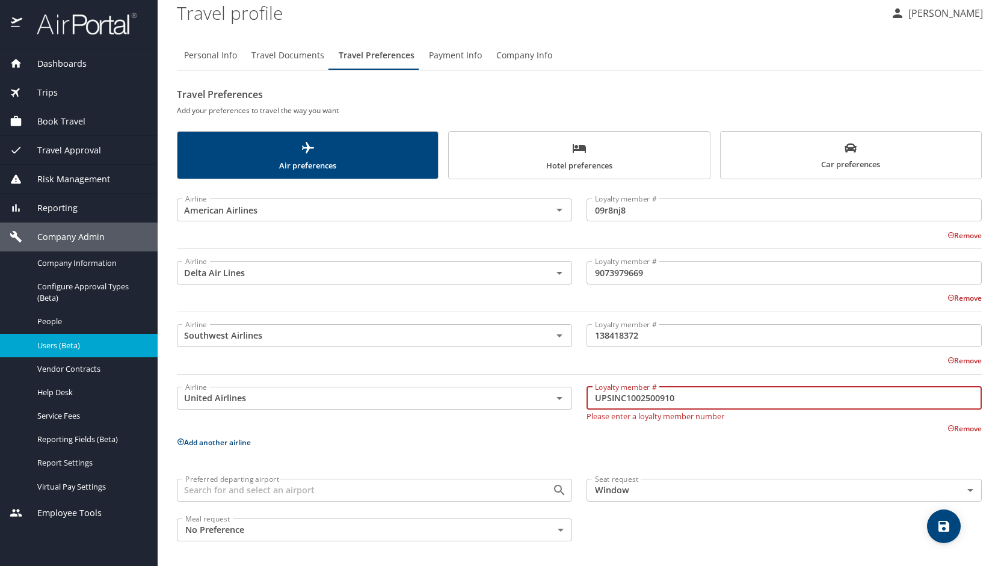
type input "UPSINC1002500910"
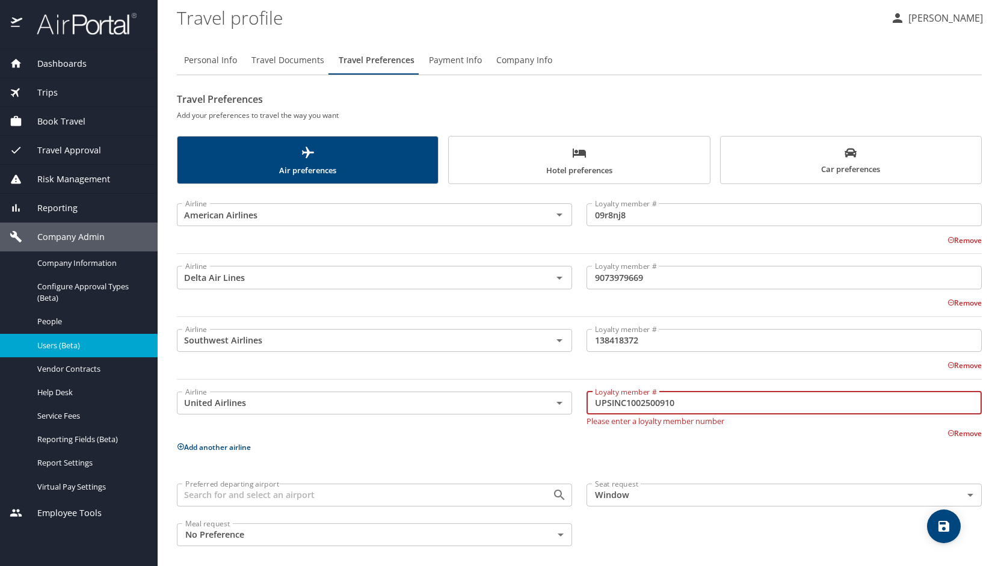
click at [480, 432] on div "Remove" at bounding box center [571, 432] width 819 height 14
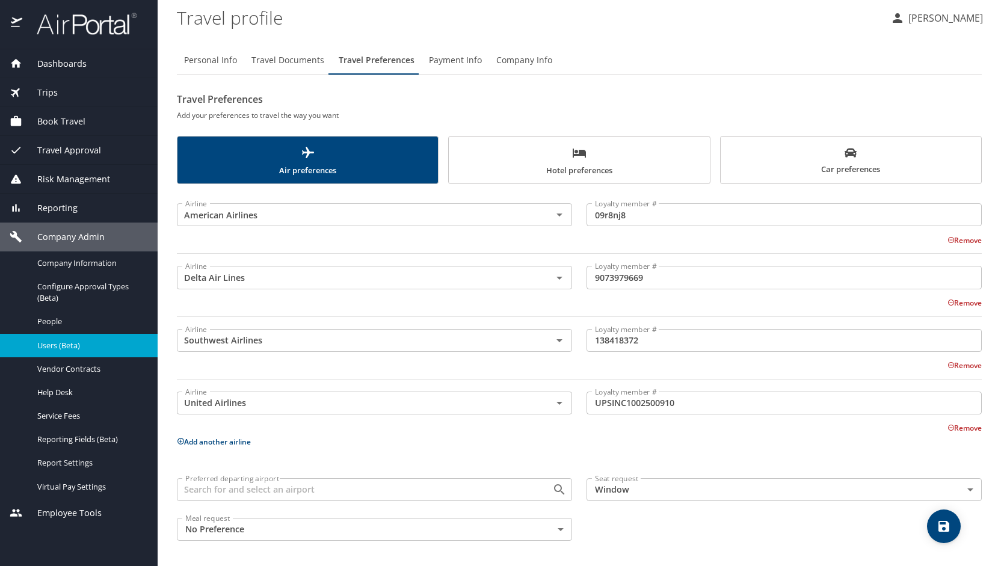
click at [464, 478] on div "Preferred departing airport" at bounding box center [374, 489] width 395 height 23
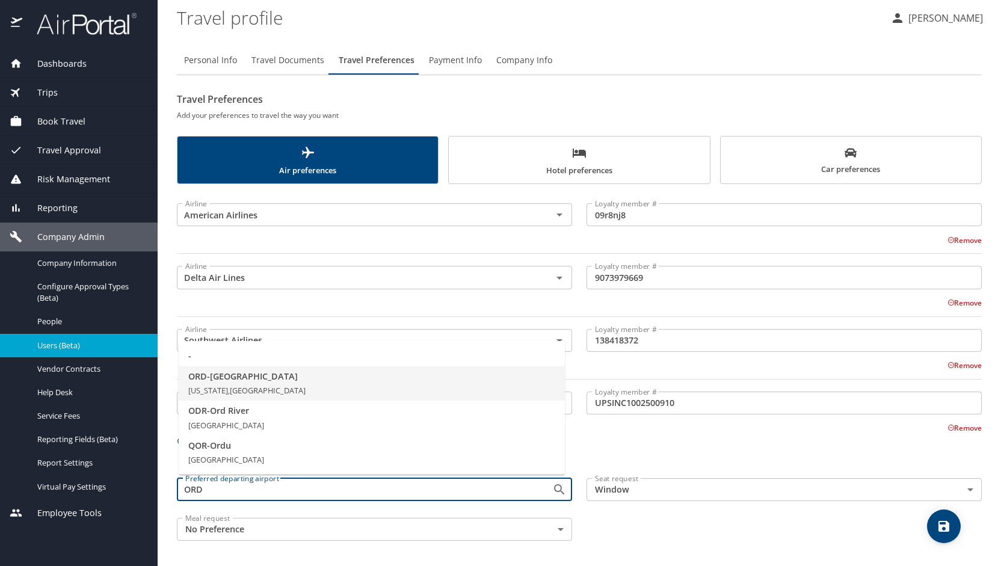
click at [227, 376] on span "ORD - Chicago" at bounding box center [371, 376] width 367 height 13
type input "ORD - Chicago"
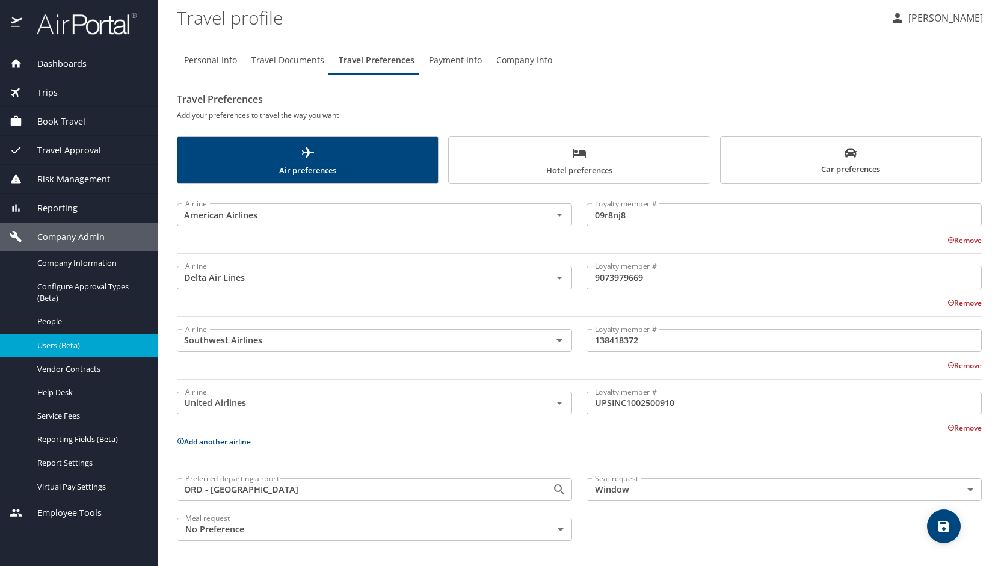
click at [951, 530] on icon "save" at bounding box center [943, 526] width 14 height 14
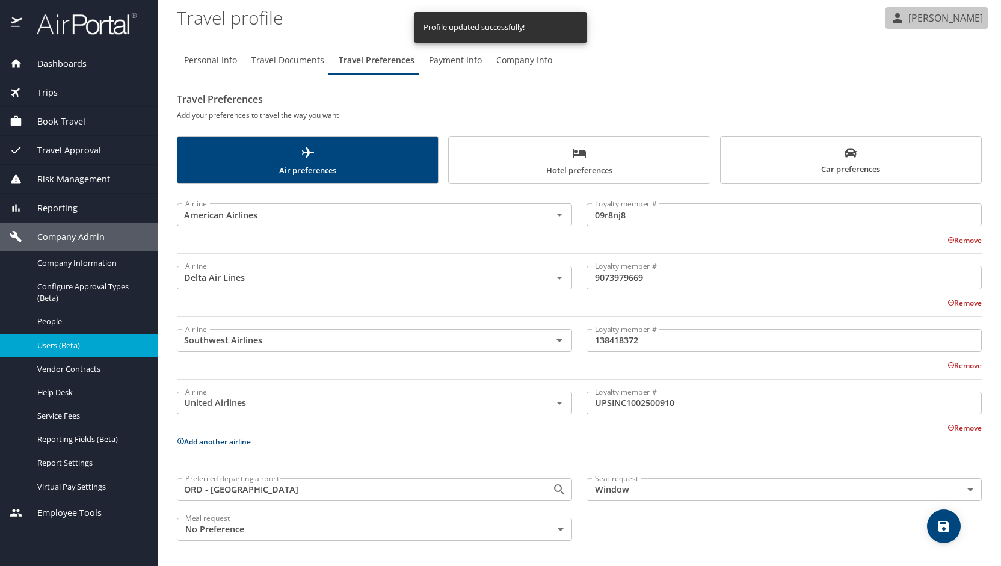
click at [941, 14] on p "[PERSON_NAME]" at bounding box center [944, 18] width 78 height 14
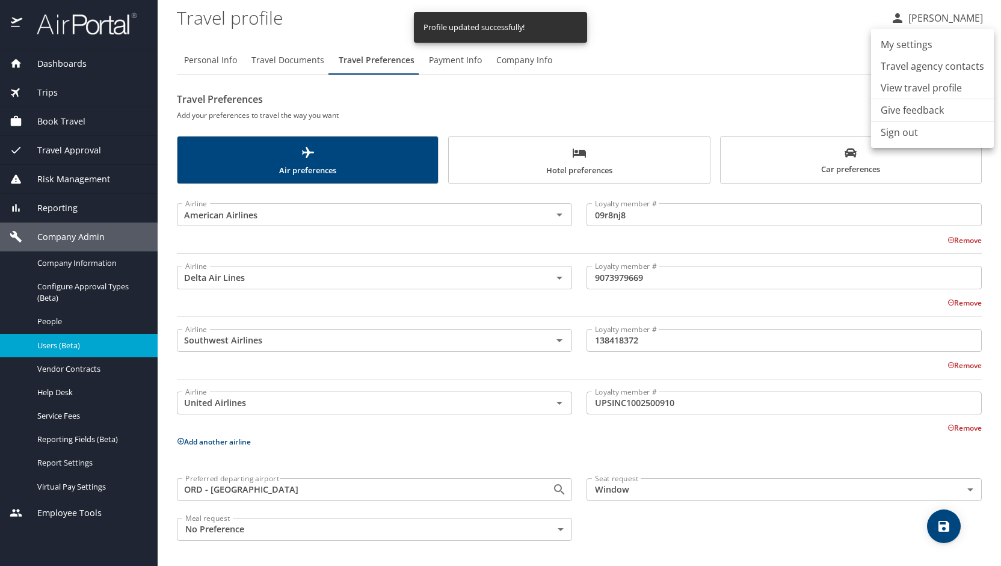
click at [903, 135] on li "Sign out" at bounding box center [932, 132] width 123 height 22
